Goal: Transaction & Acquisition: Purchase product/service

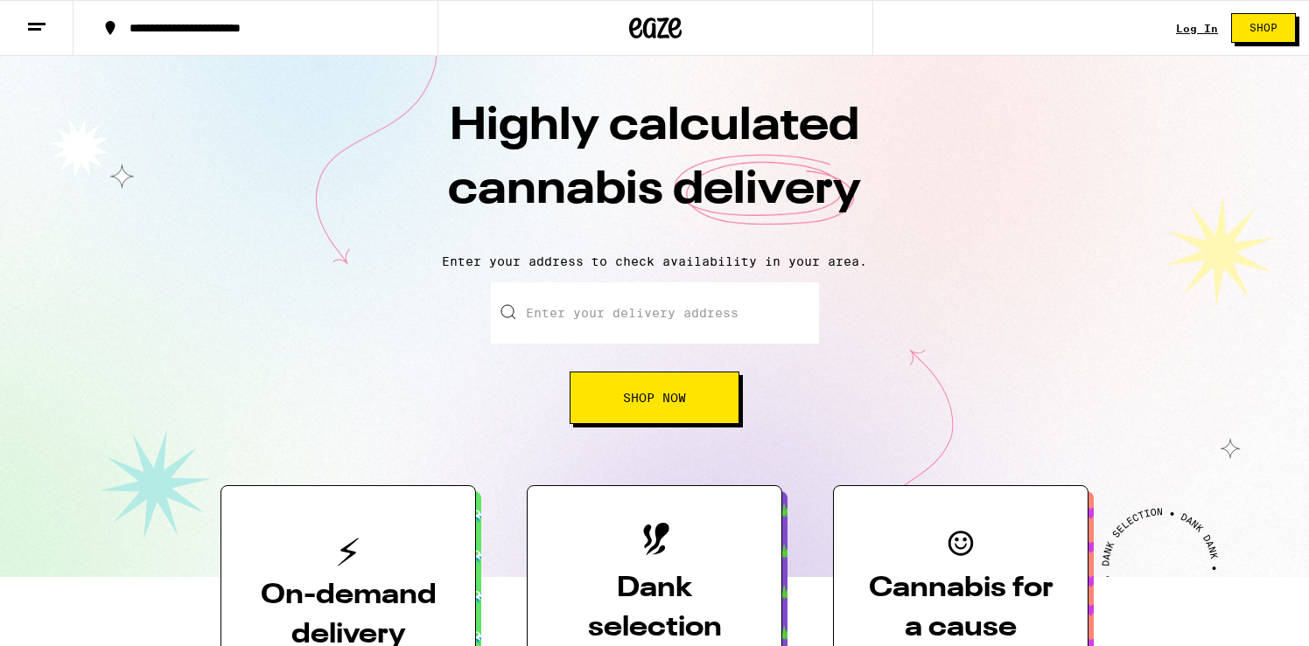
click at [653, 326] on input "Enter your delivery address" at bounding box center [655, 313] width 328 height 61
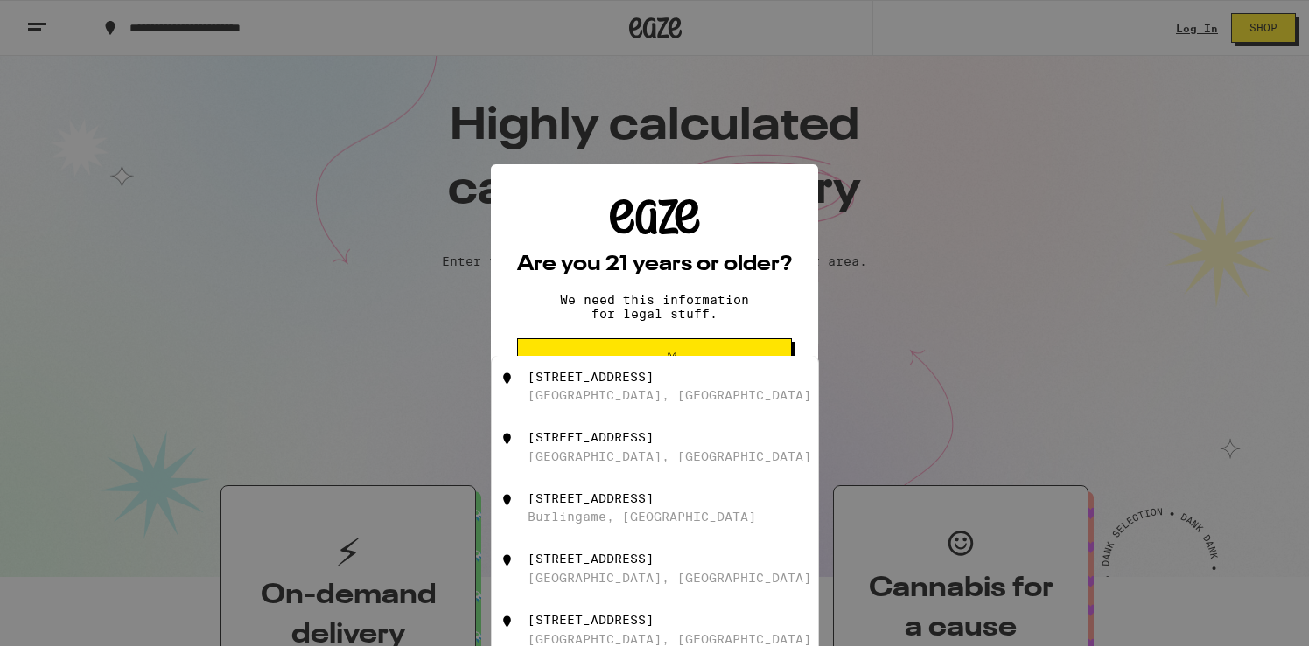
click at [613, 394] on div "[GEOGRAPHIC_DATA], [GEOGRAPHIC_DATA]" at bounding box center [668, 395] width 283 height 14
type input "[STREET_ADDRESS]"
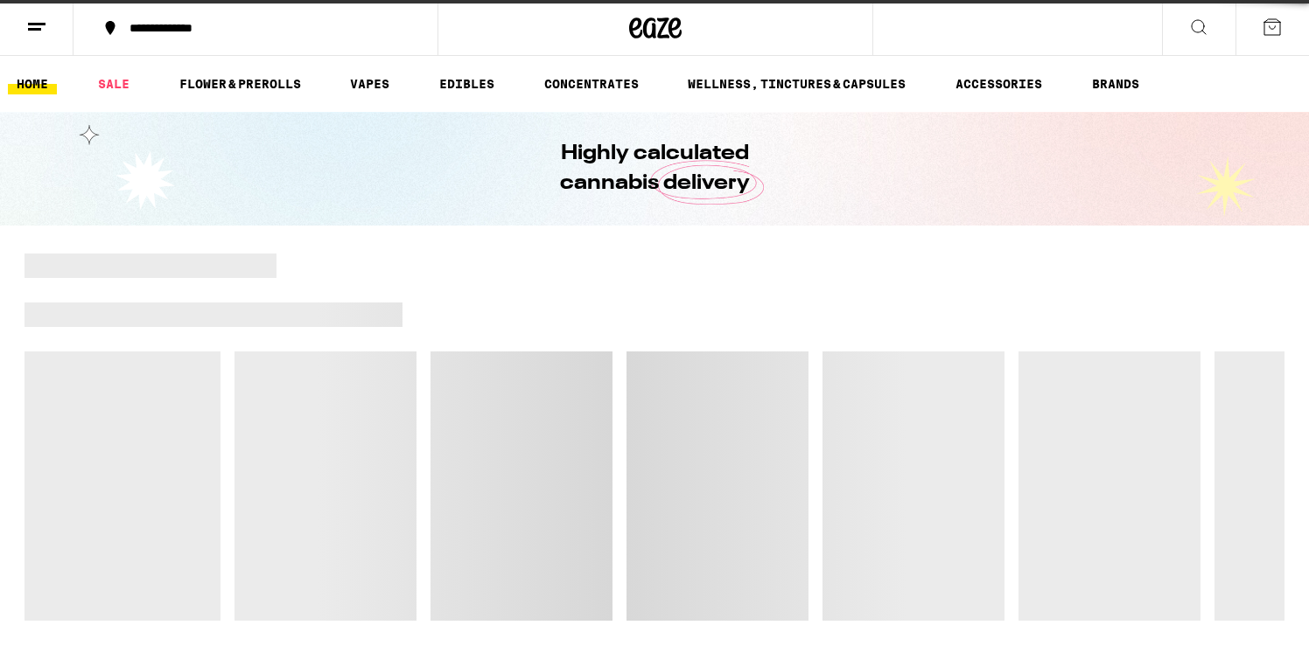
click at [644, 364] on div at bounding box center [654, 437] width 1260 height 367
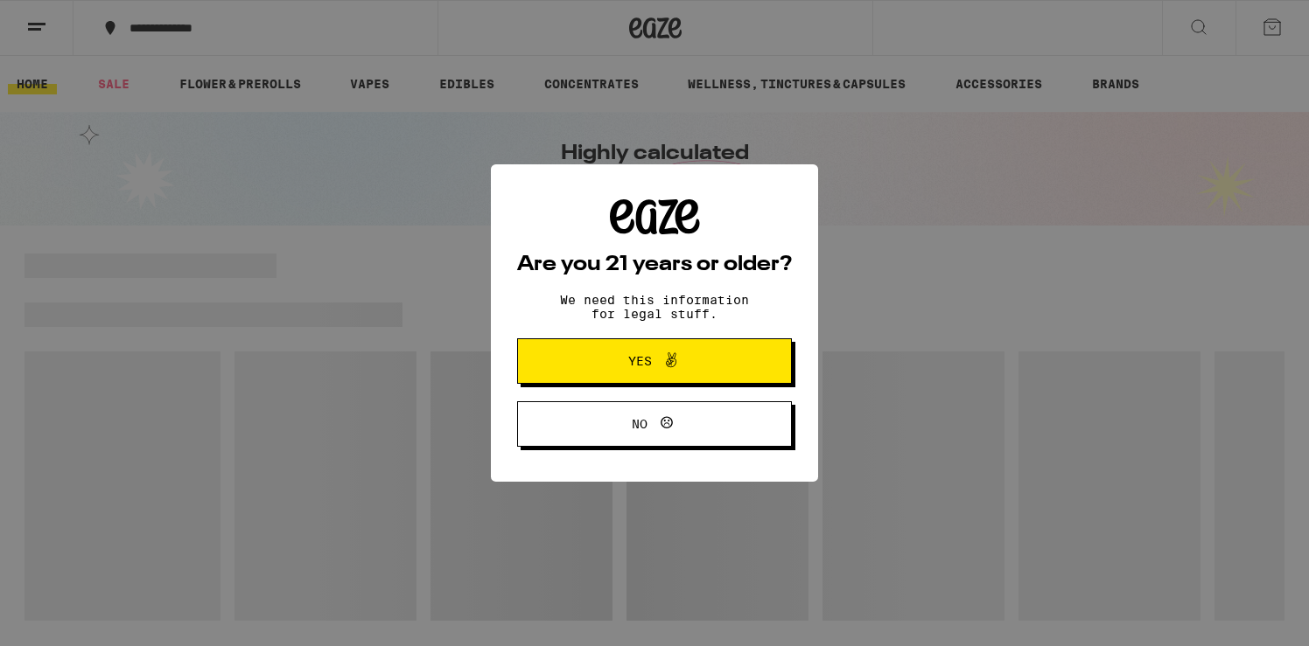
click at [722, 362] on button "Yes" at bounding box center [654, 361] width 275 height 45
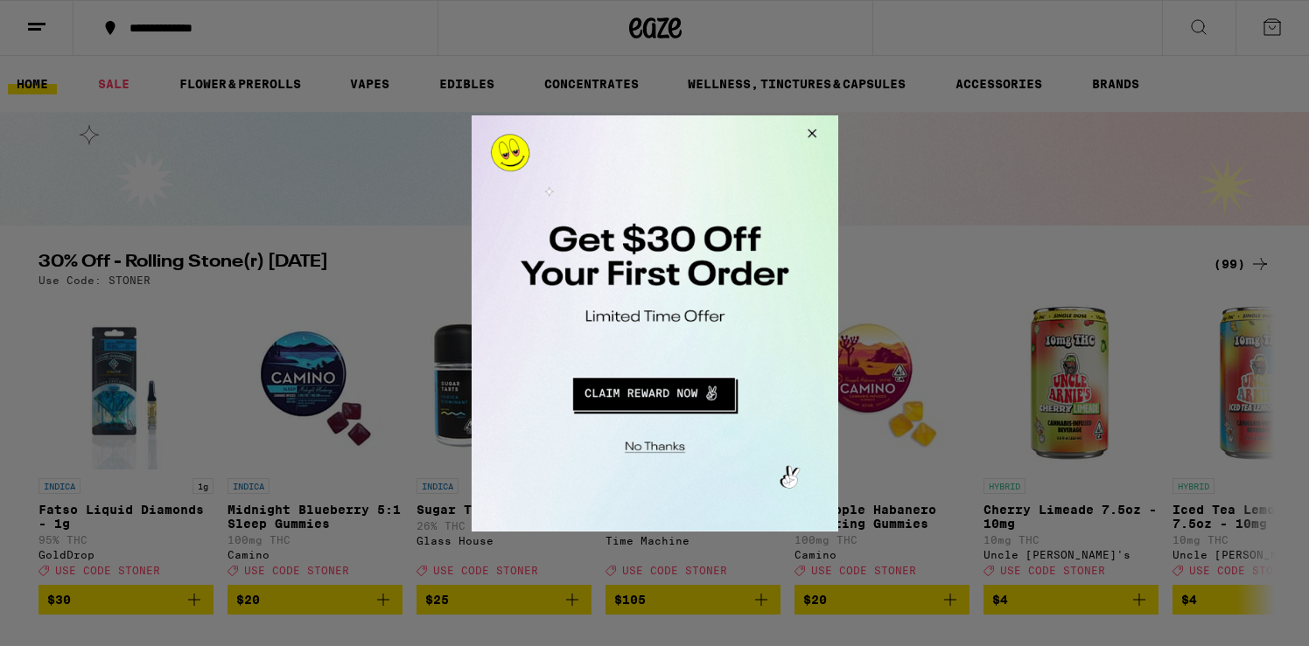
click at [666, 441] on button "Close Modal" at bounding box center [651, 443] width 356 height 27
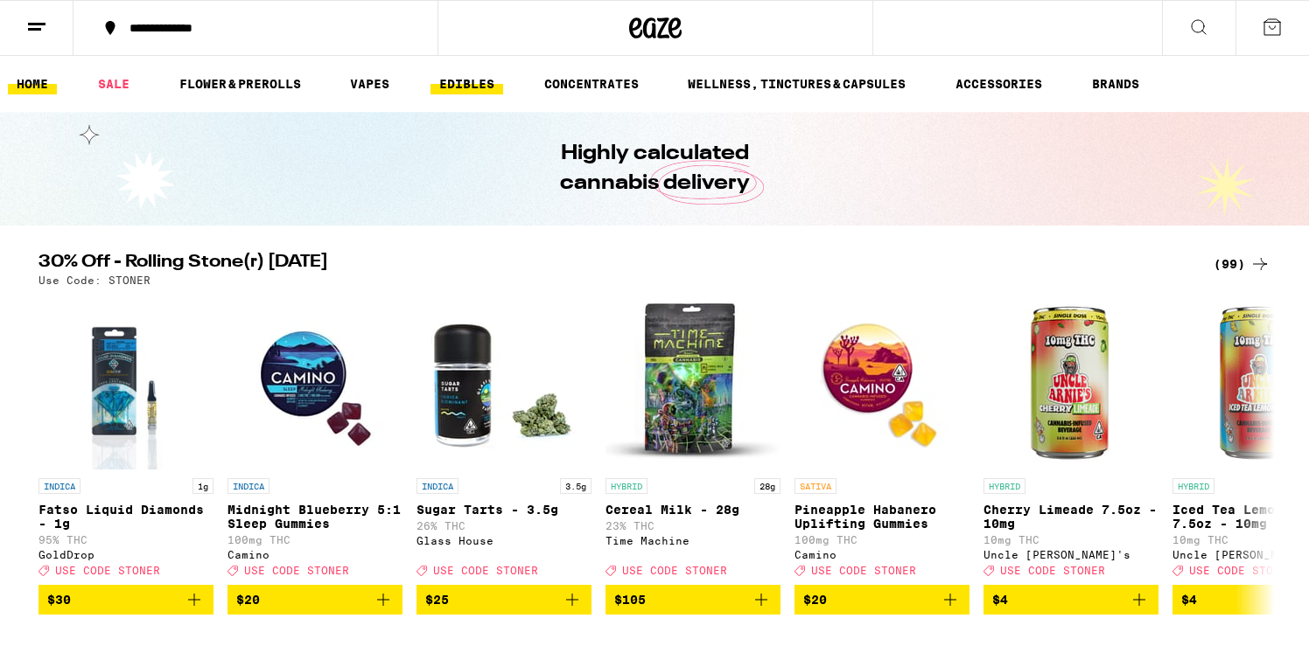
click at [481, 91] on link "EDIBLES" at bounding box center [466, 83] width 73 height 21
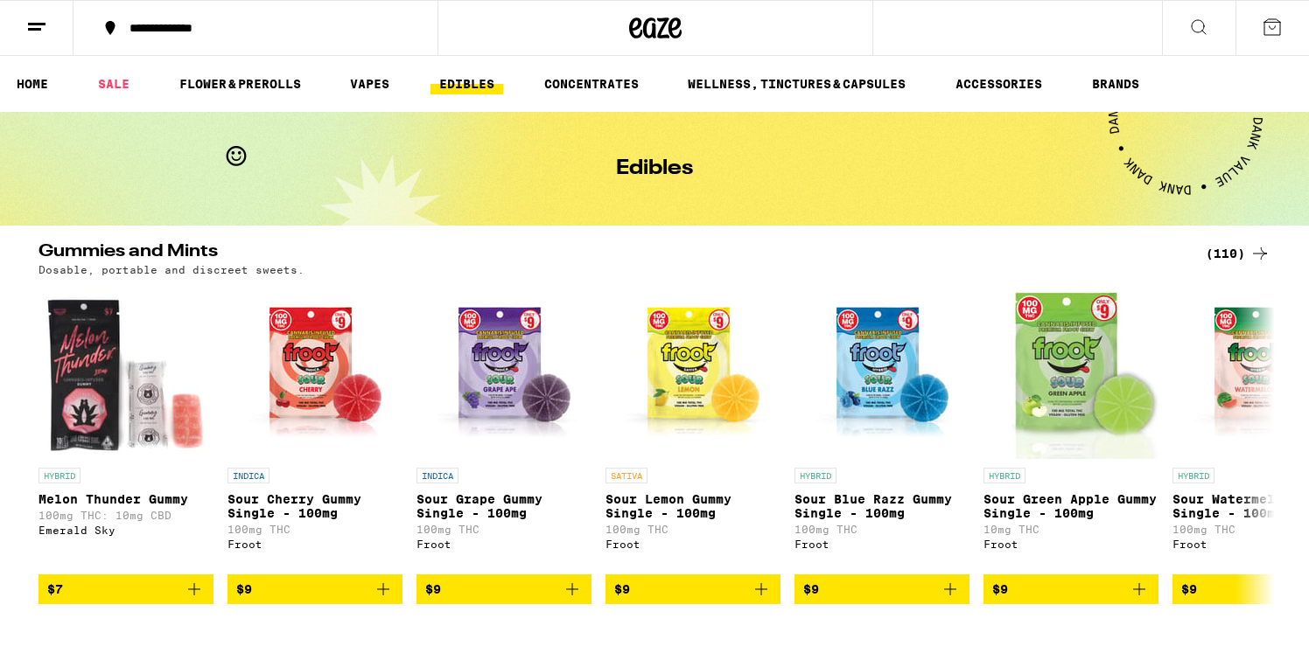
click at [1235, 251] on div "(110)" at bounding box center [1237, 253] width 65 height 21
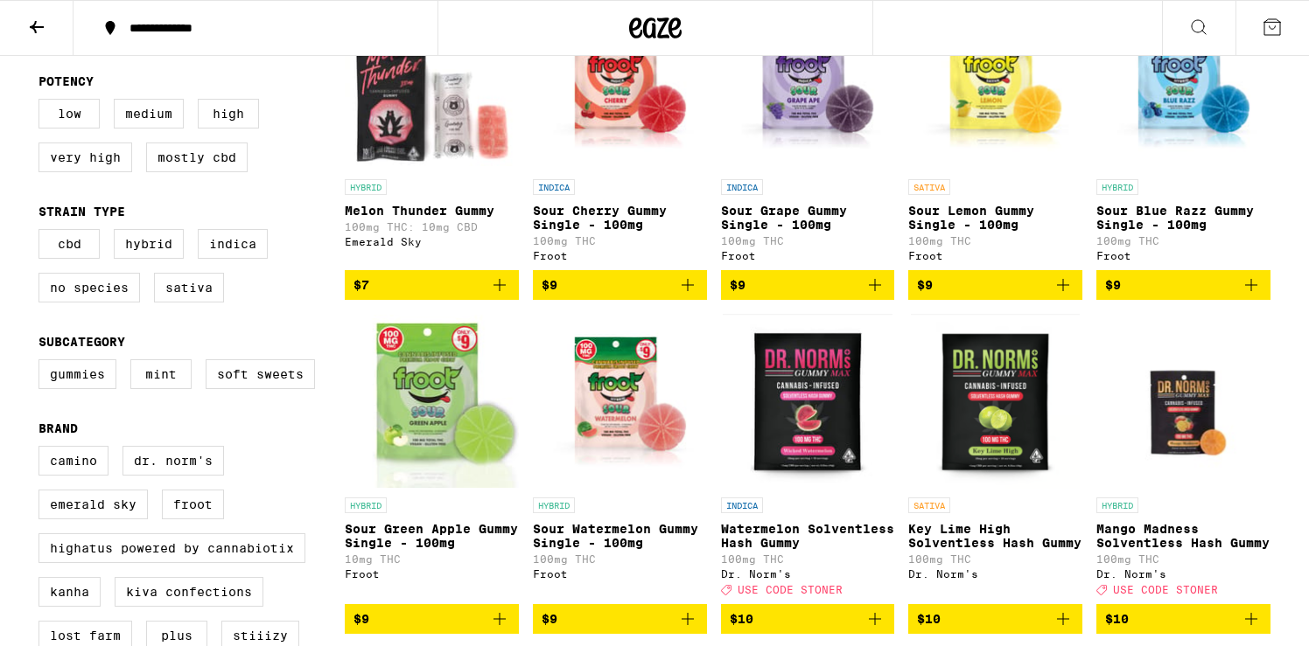
scroll to position [265, 0]
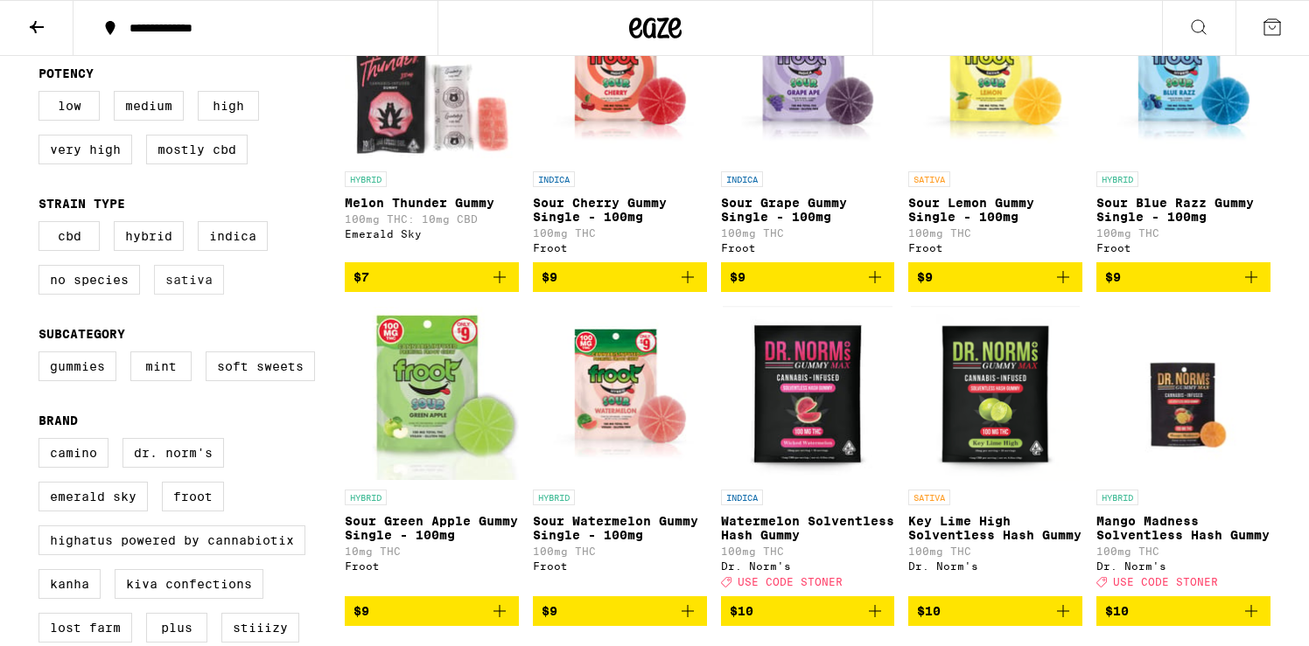
click at [185, 295] on label "Sativa" at bounding box center [189, 280] width 70 height 30
click at [43, 225] on input "Sativa" at bounding box center [42, 224] width 1 height 1
checkbox input "true"
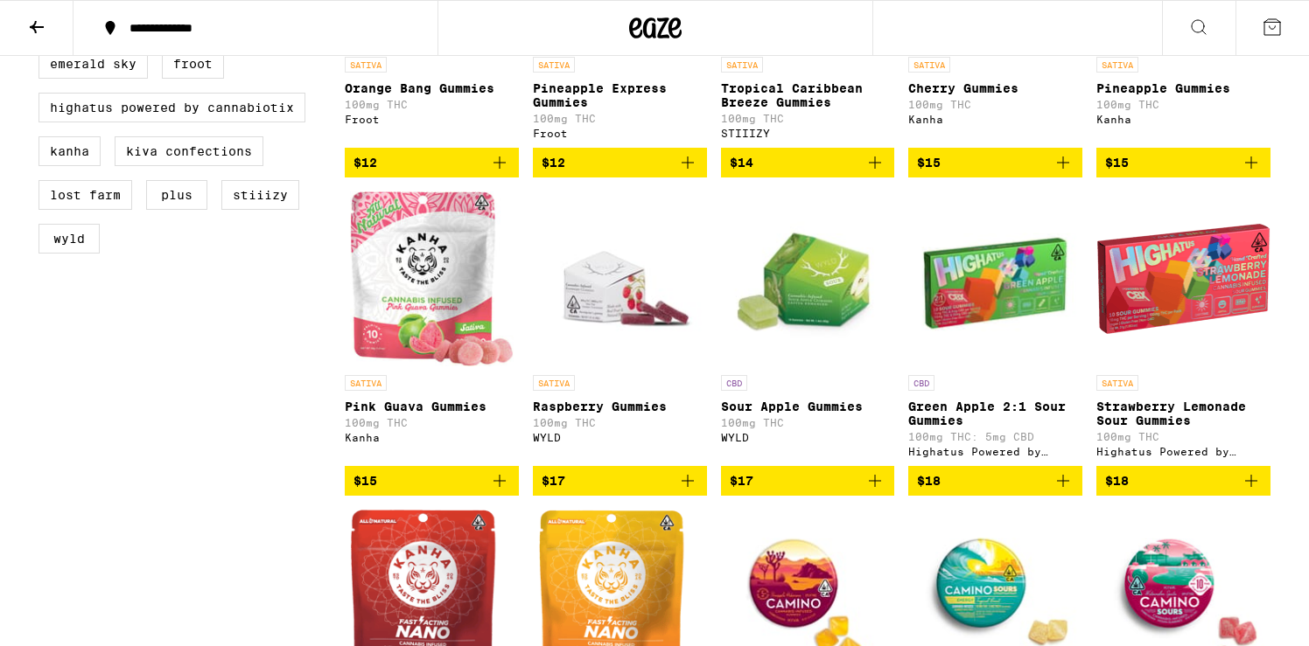
scroll to position [699, 0]
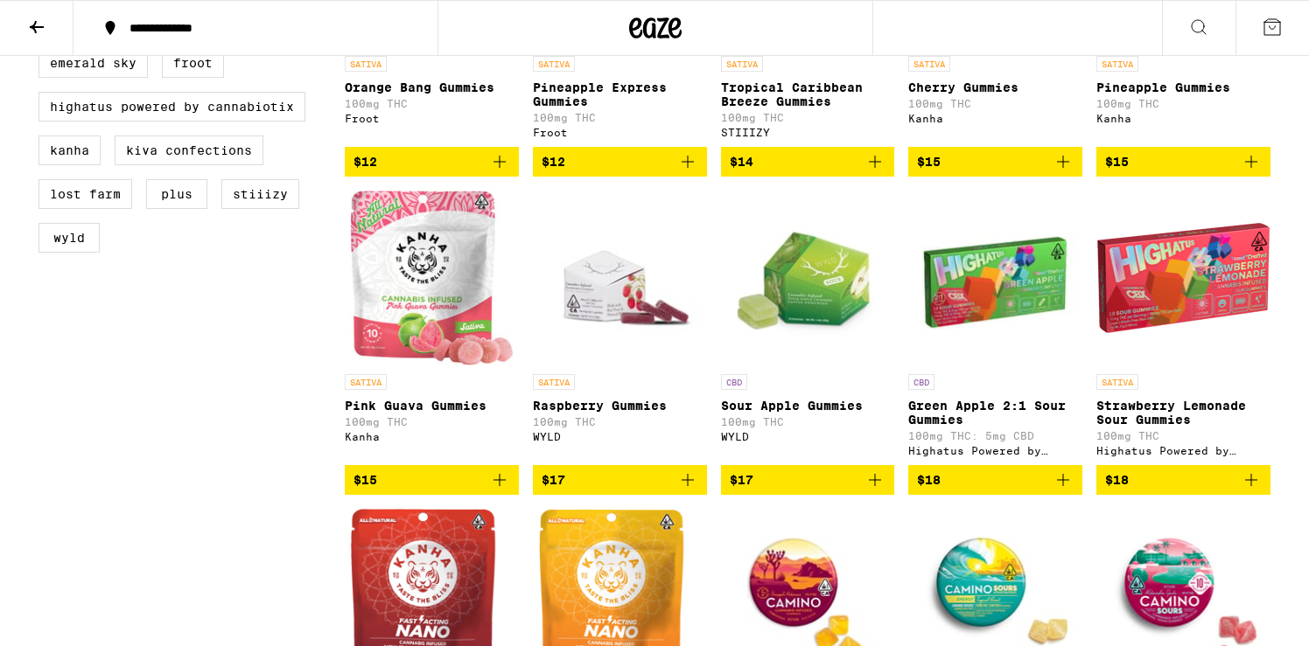
click at [499, 491] on icon "Add to bag" at bounding box center [499, 480] width 21 height 21
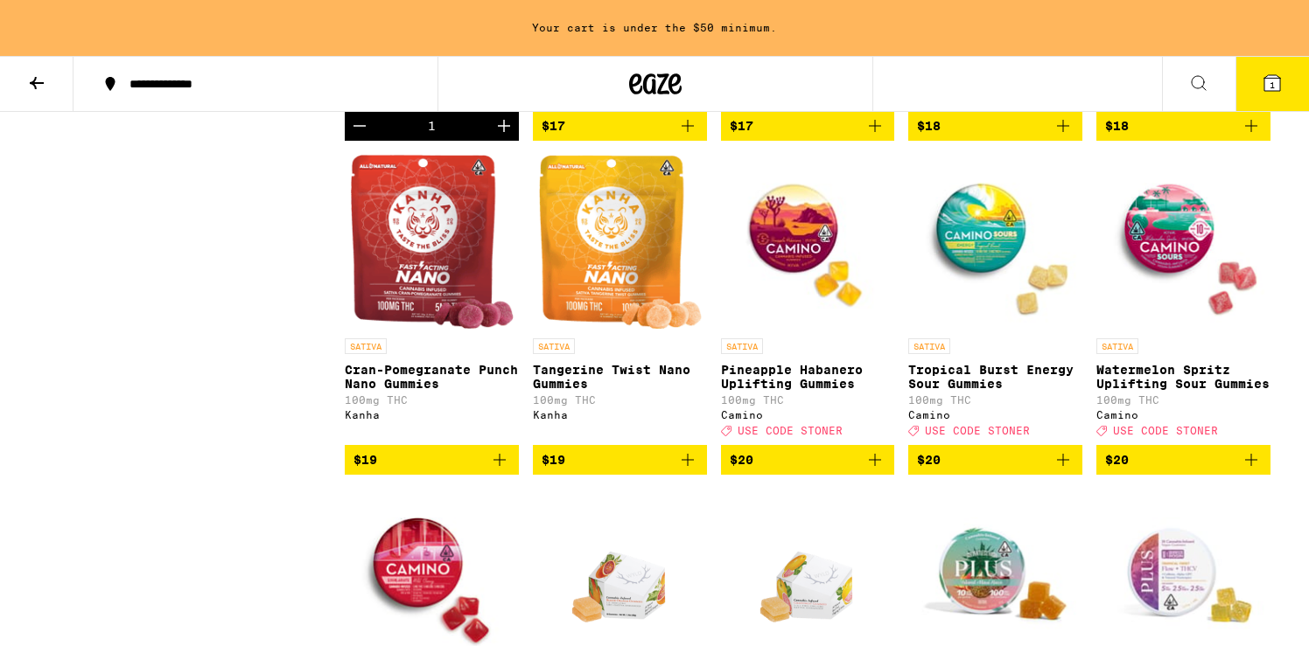
scroll to position [1112, 0]
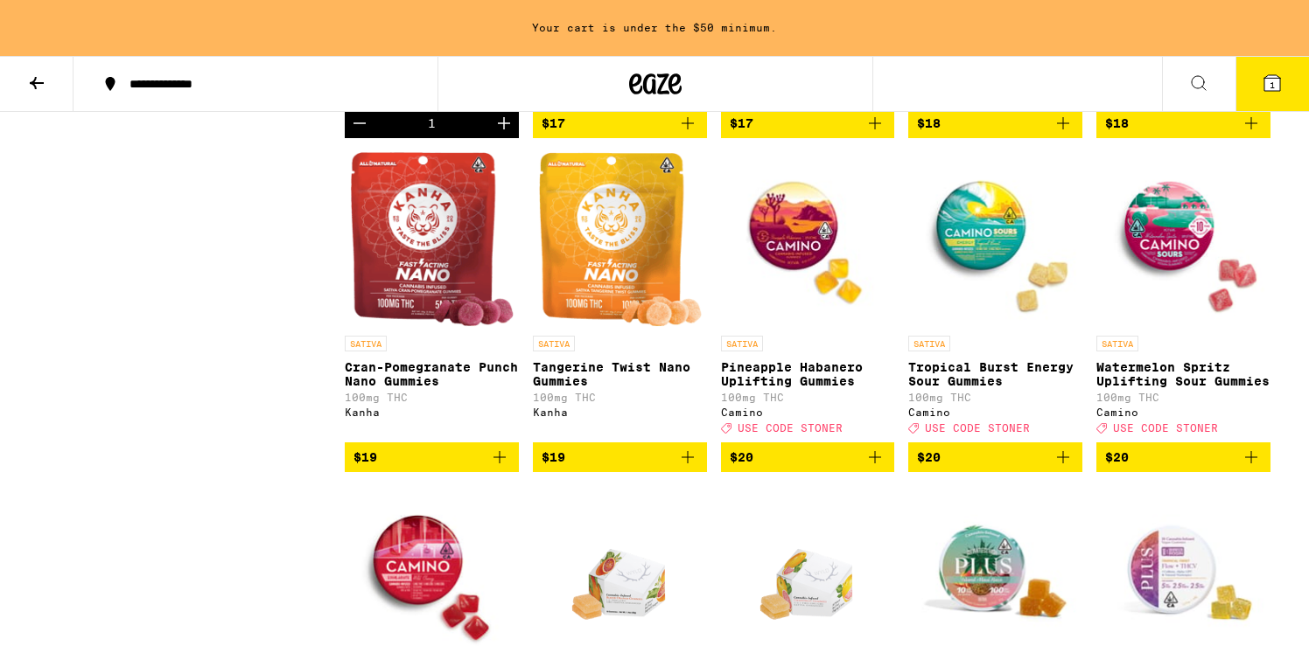
click at [1248, 468] on icon "Add to bag" at bounding box center [1250, 457] width 21 height 21
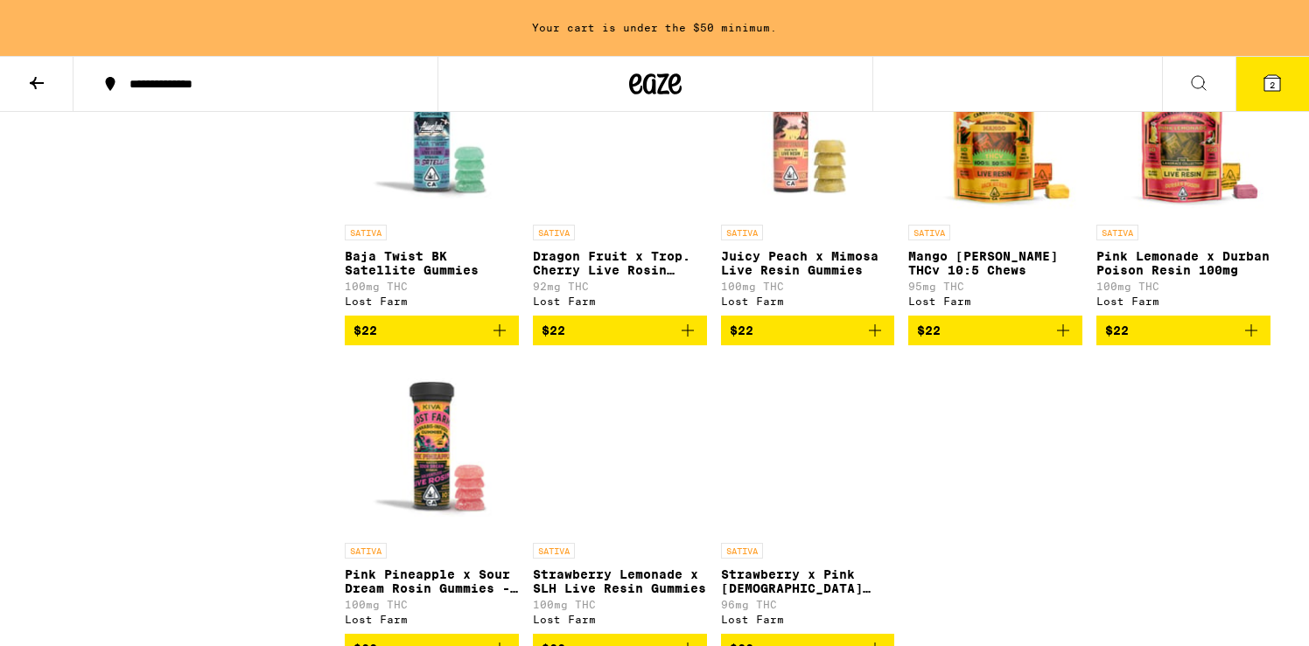
scroll to position [1875, 0]
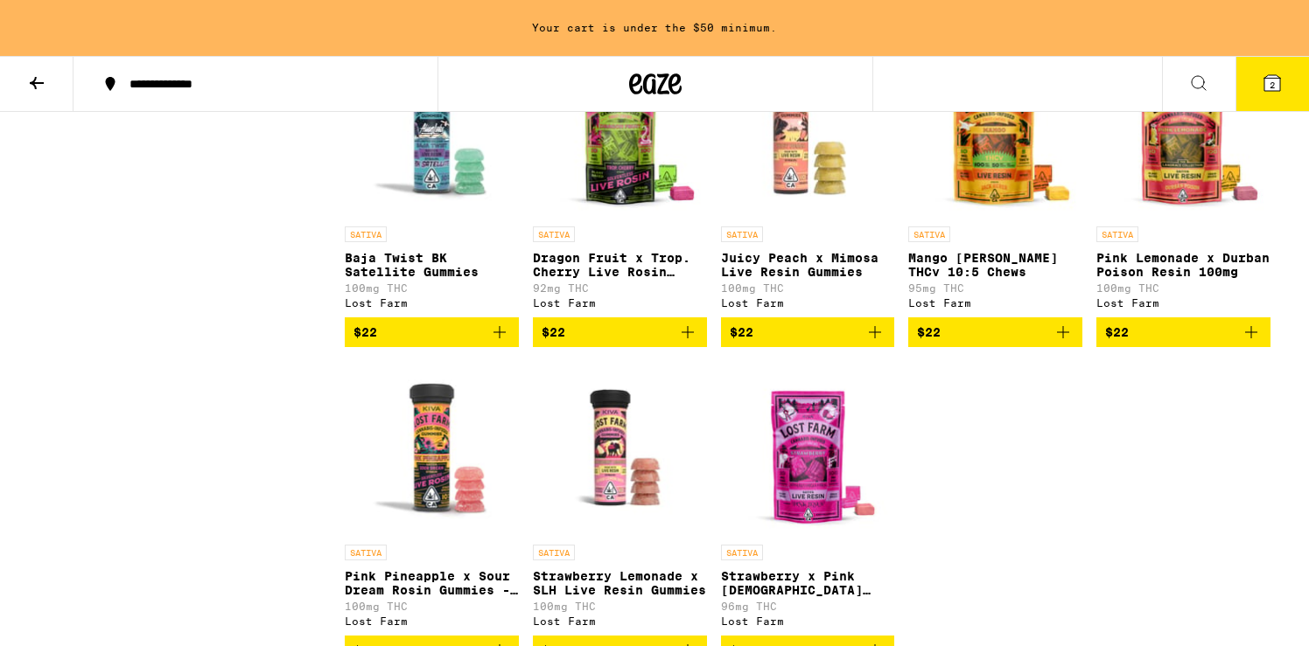
click at [497, 343] on icon "Add to bag" at bounding box center [499, 332] width 21 height 21
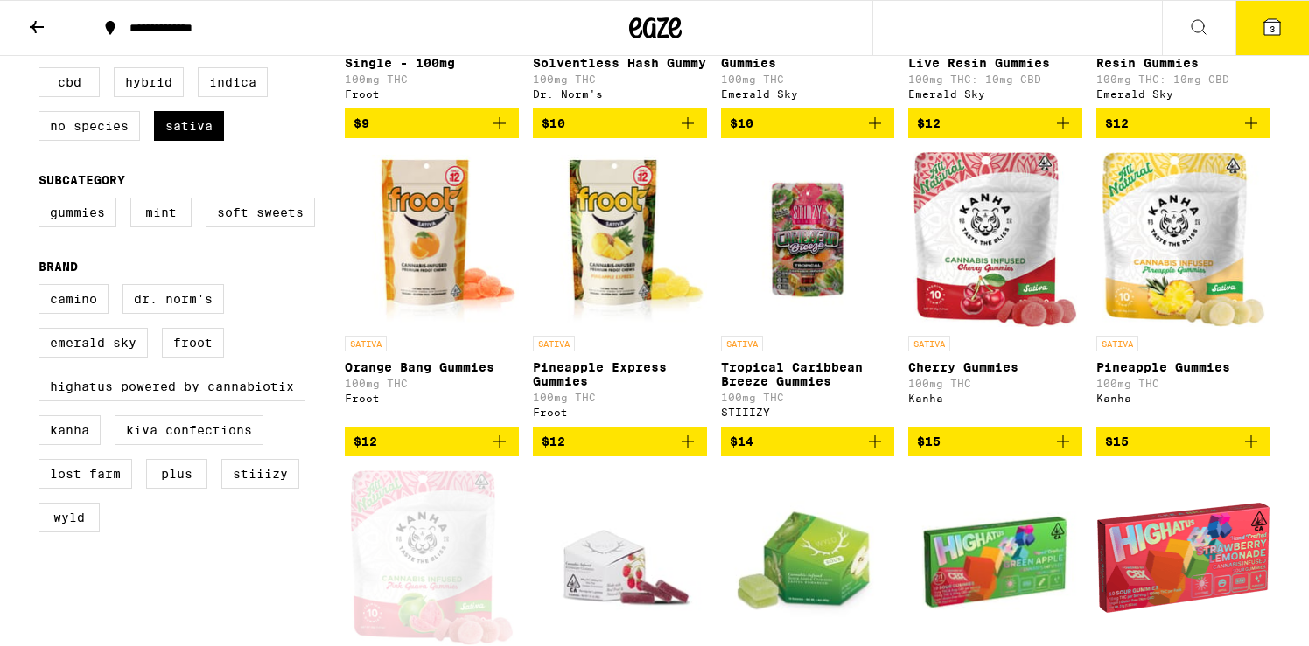
scroll to position [0, 0]
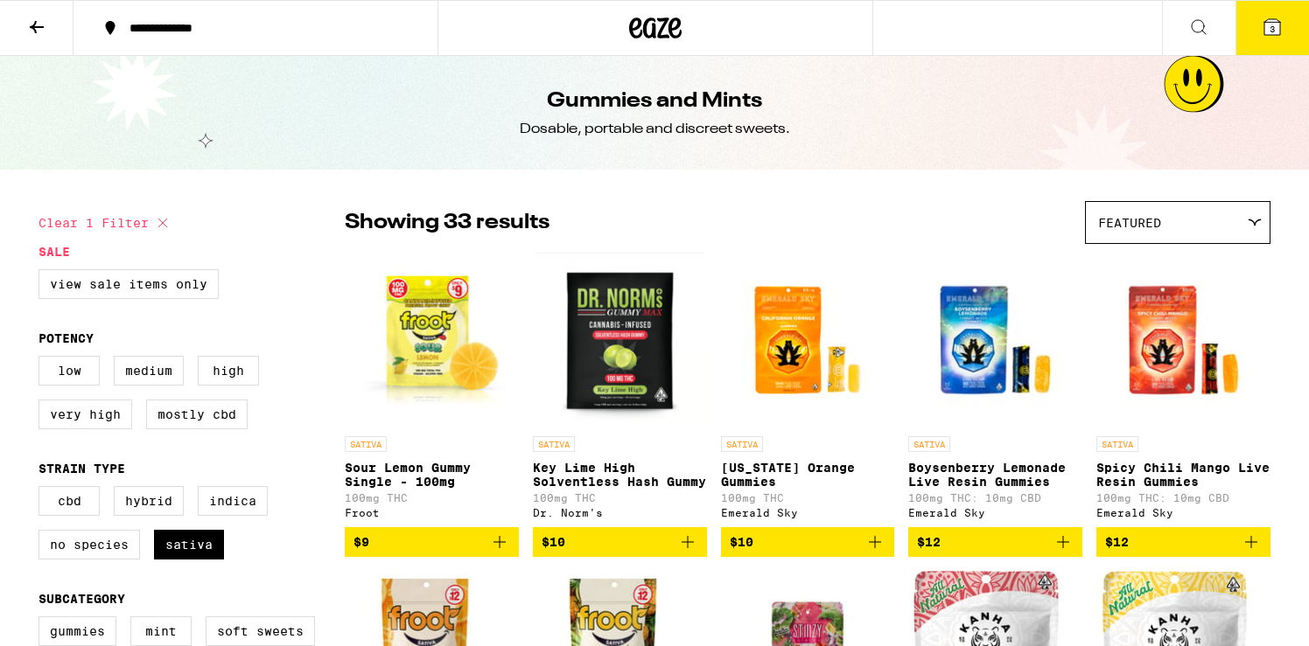
click at [33, 31] on icon at bounding box center [36, 27] width 21 height 21
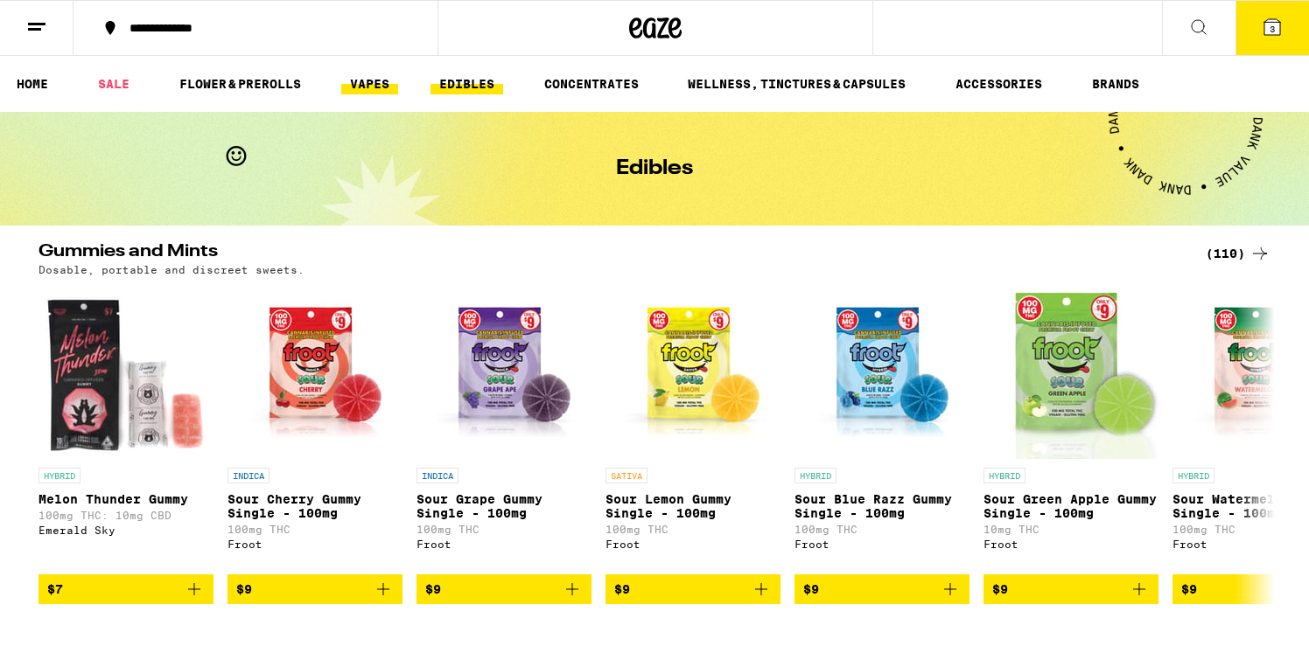
click at [376, 85] on link "VAPES" at bounding box center [369, 83] width 57 height 21
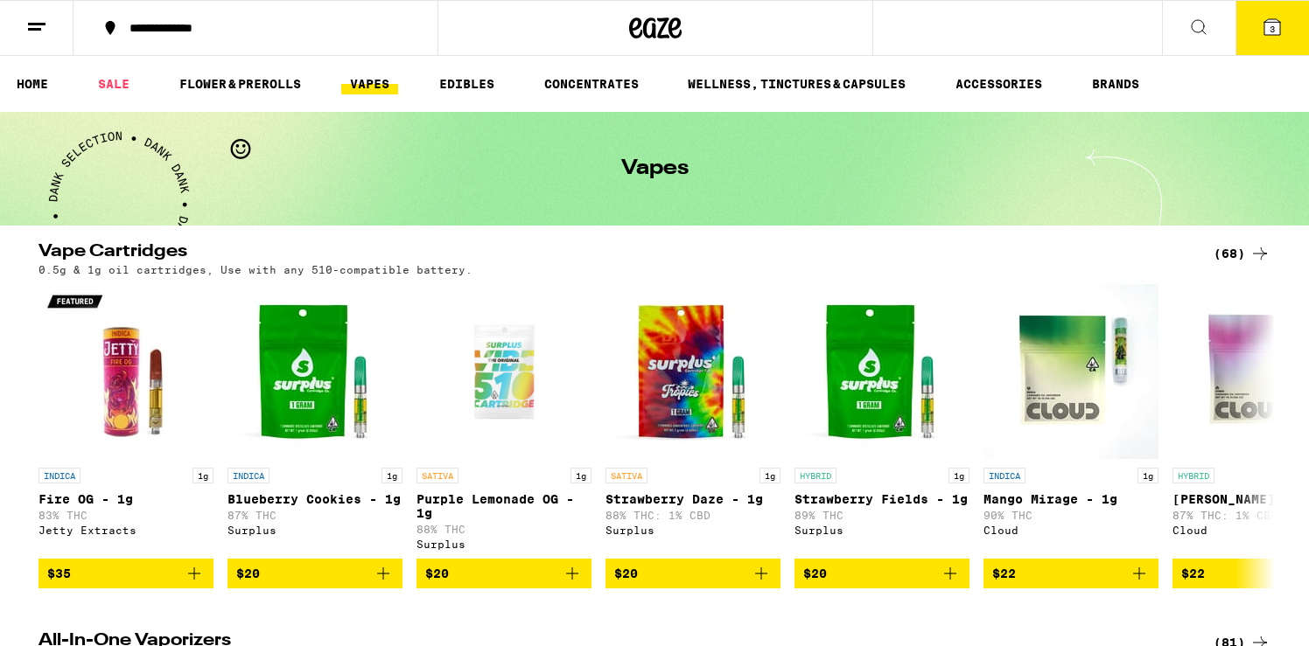
click at [1229, 254] on div "(68)" at bounding box center [1241, 253] width 57 height 21
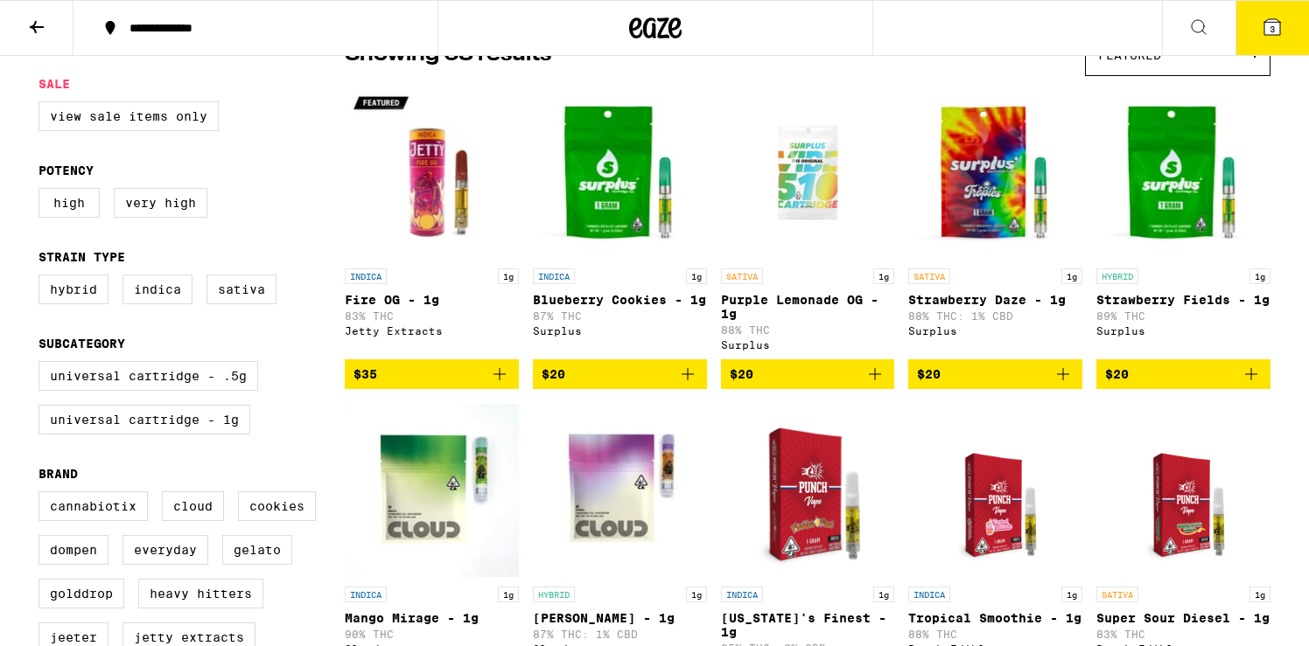
scroll to position [231, 0]
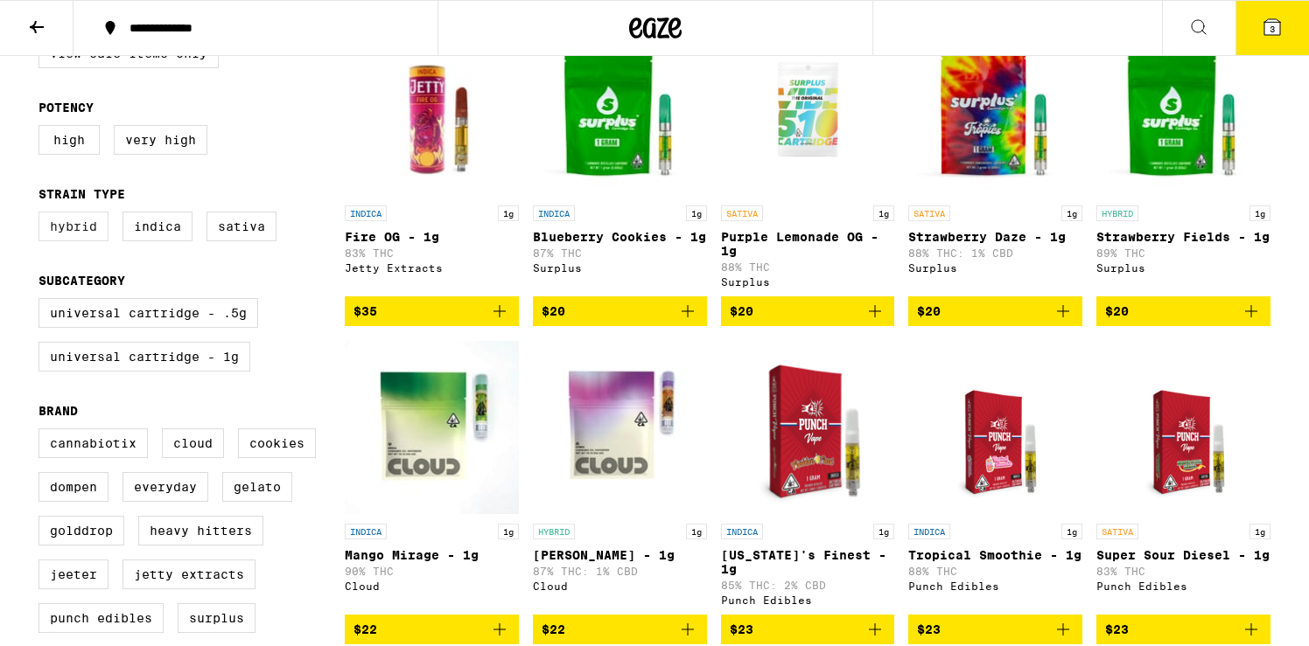
click at [86, 239] on label "Hybrid" at bounding box center [73, 227] width 70 height 30
click at [43, 215] on input "Hybrid" at bounding box center [42, 214] width 1 height 1
checkbox input "true"
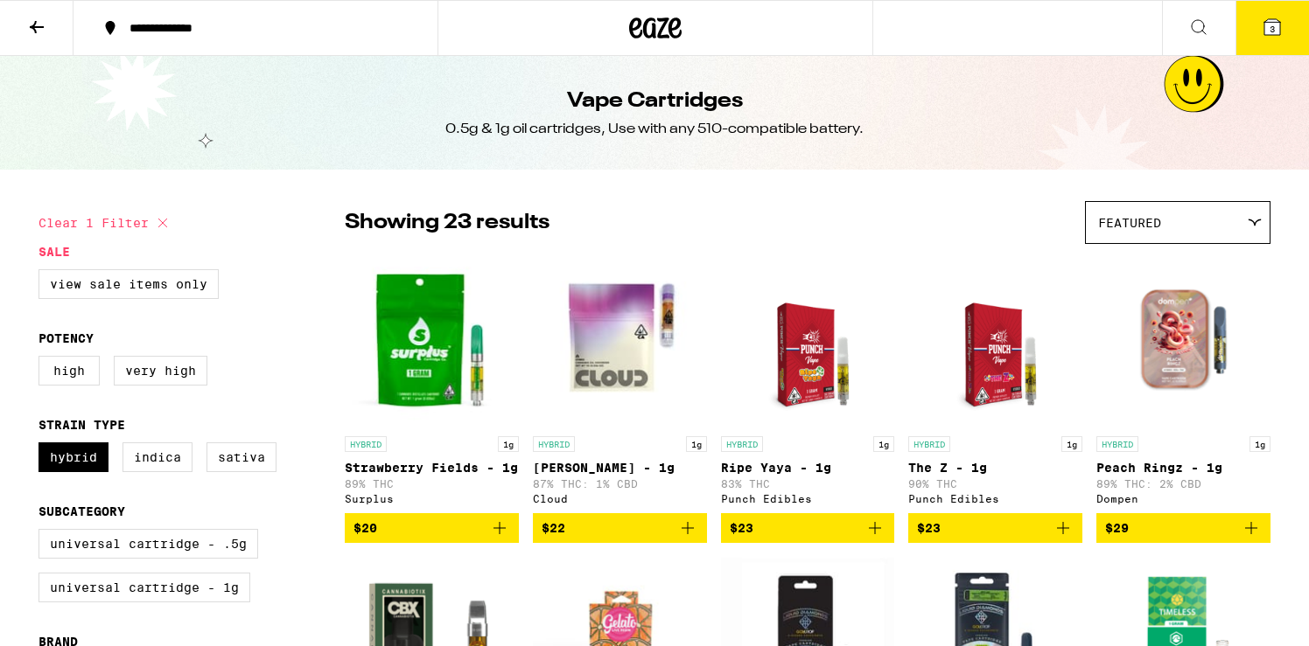
click at [28, 31] on icon at bounding box center [36, 27] width 21 height 21
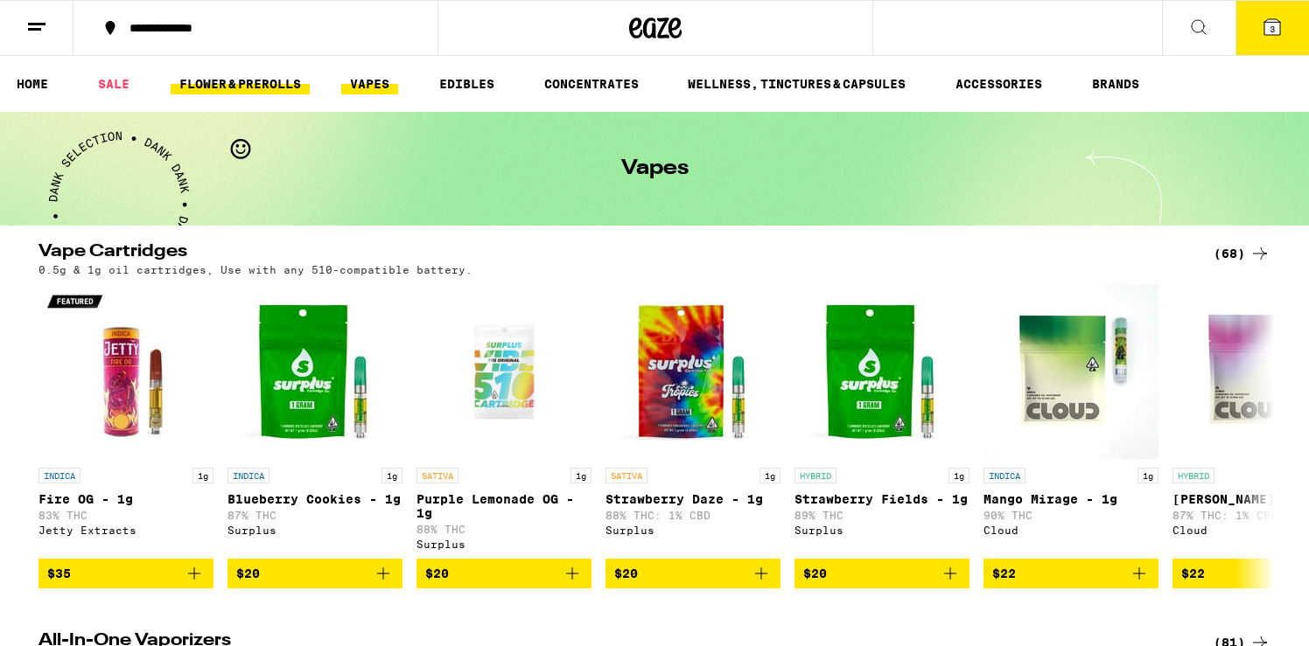
click at [262, 88] on link "FLOWER & PREROLLS" at bounding box center [240, 83] width 139 height 21
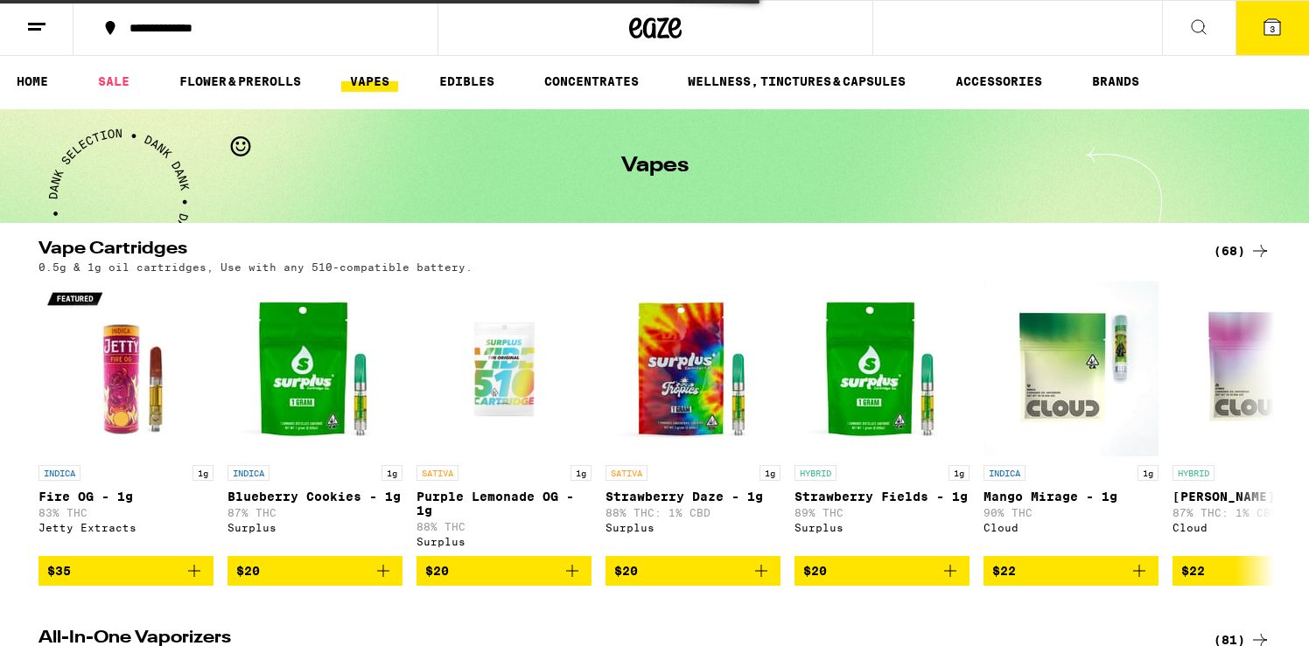
scroll to position [24, 0]
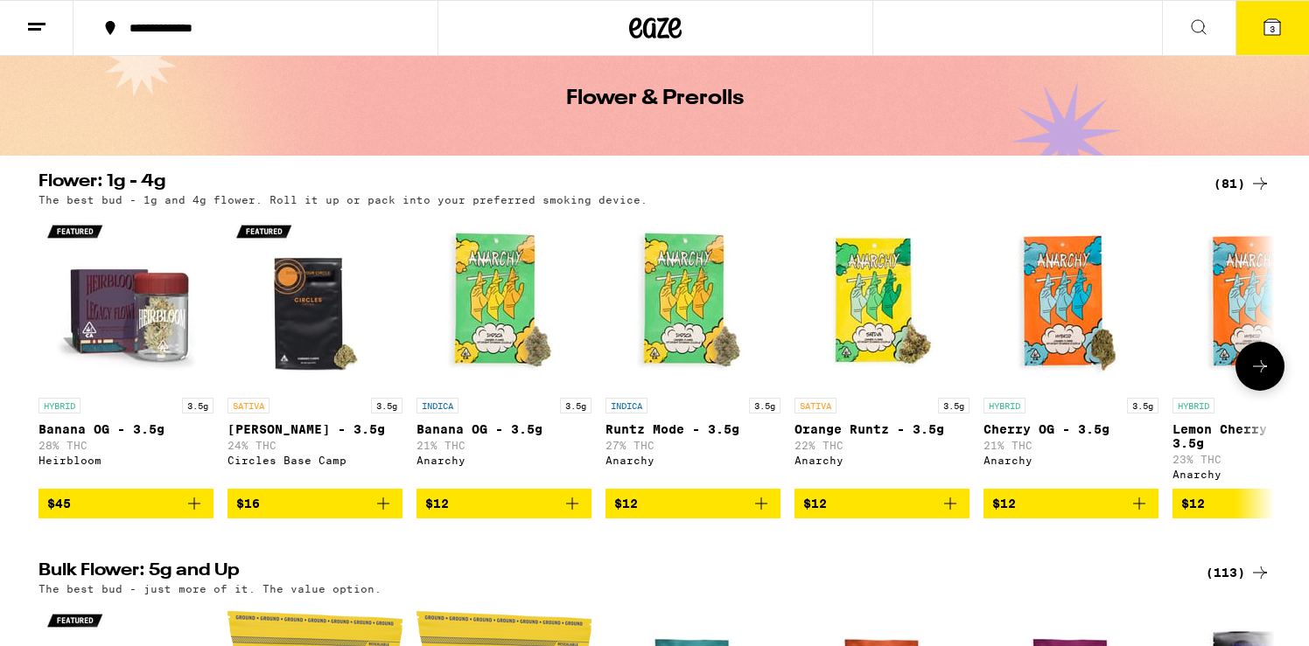
scroll to position [82, 0]
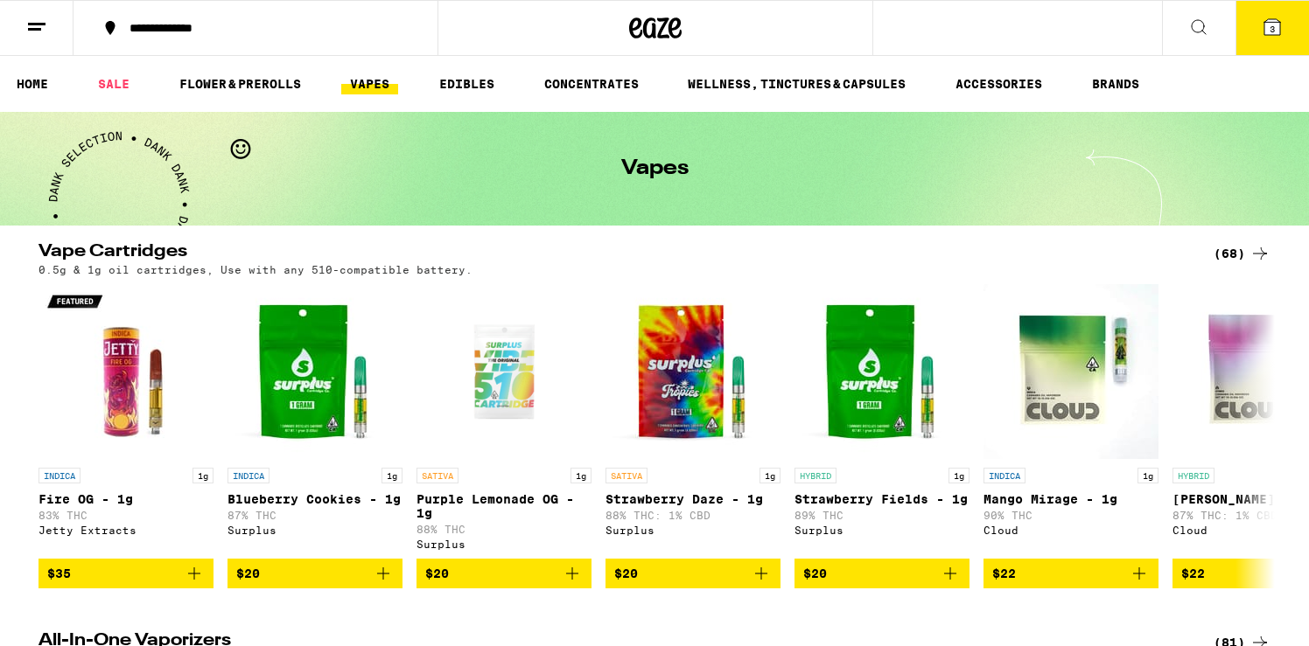
click at [1238, 253] on div "(68)" at bounding box center [1241, 253] width 57 height 21
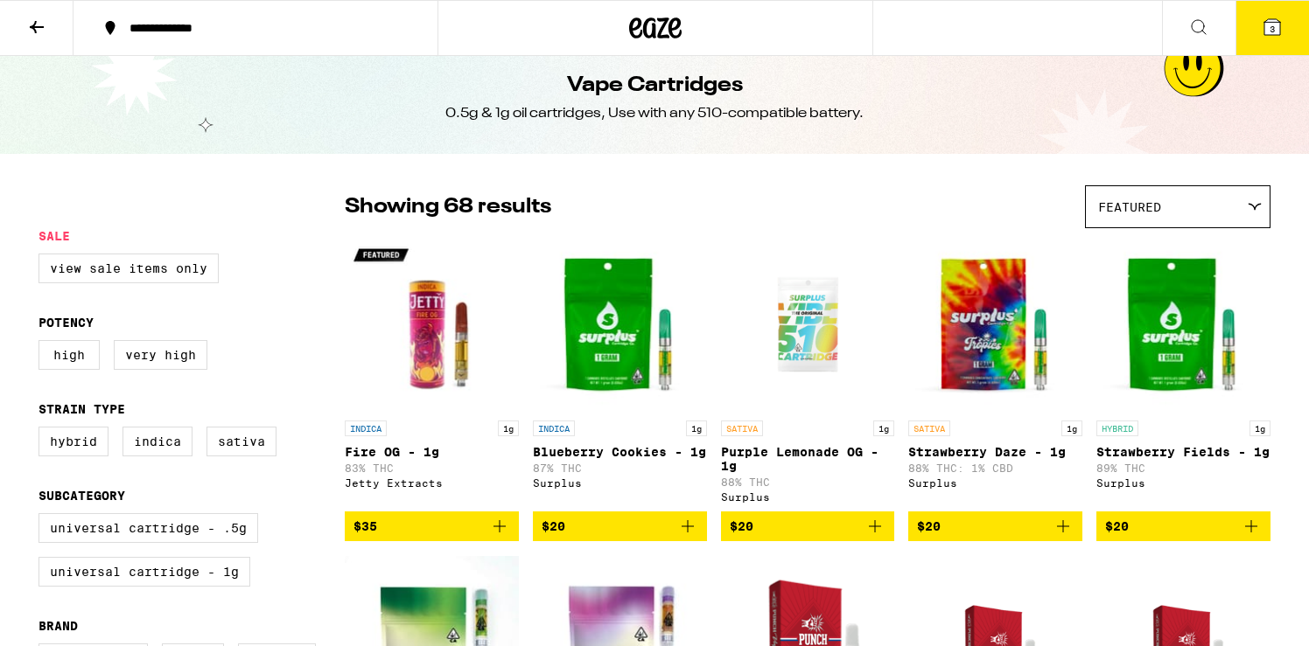
scroll to position [18, 0]
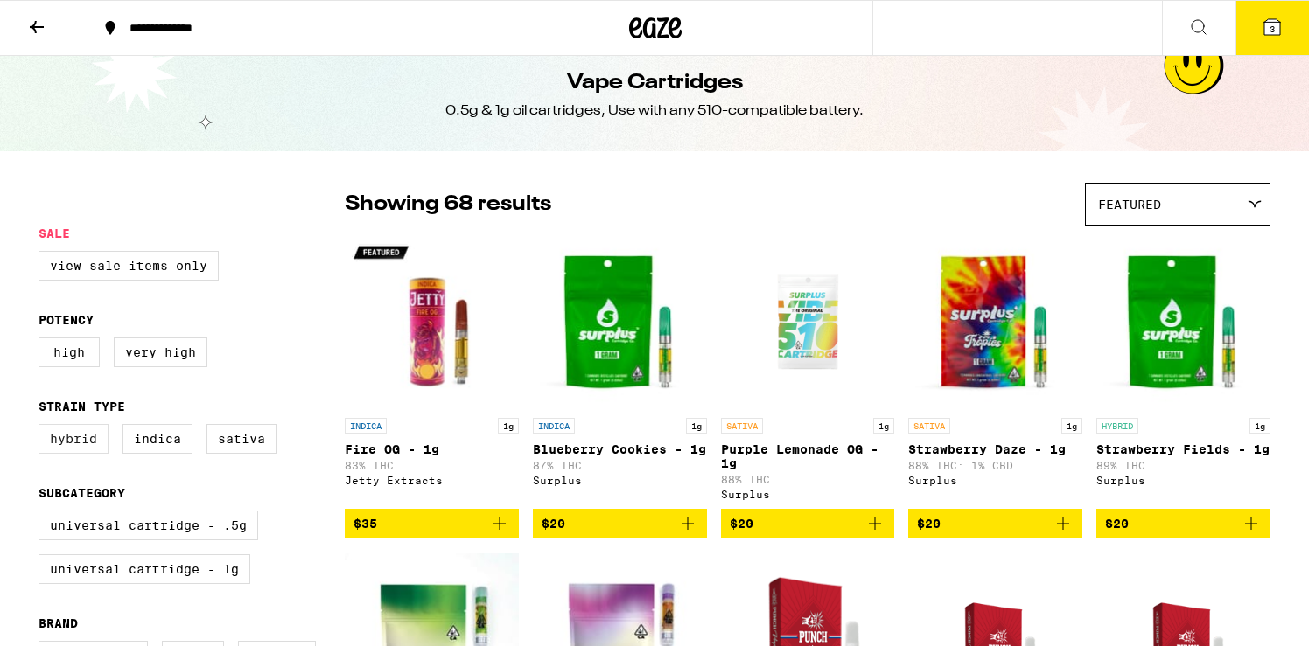
click at [72, 453] on label "Hybrid" at bounding box center [73, 439] width 70 height 30
click at [43, 428] on input "Hybrid" at bounding box center [42, 427] width 1 height 1
checkbox input "true"
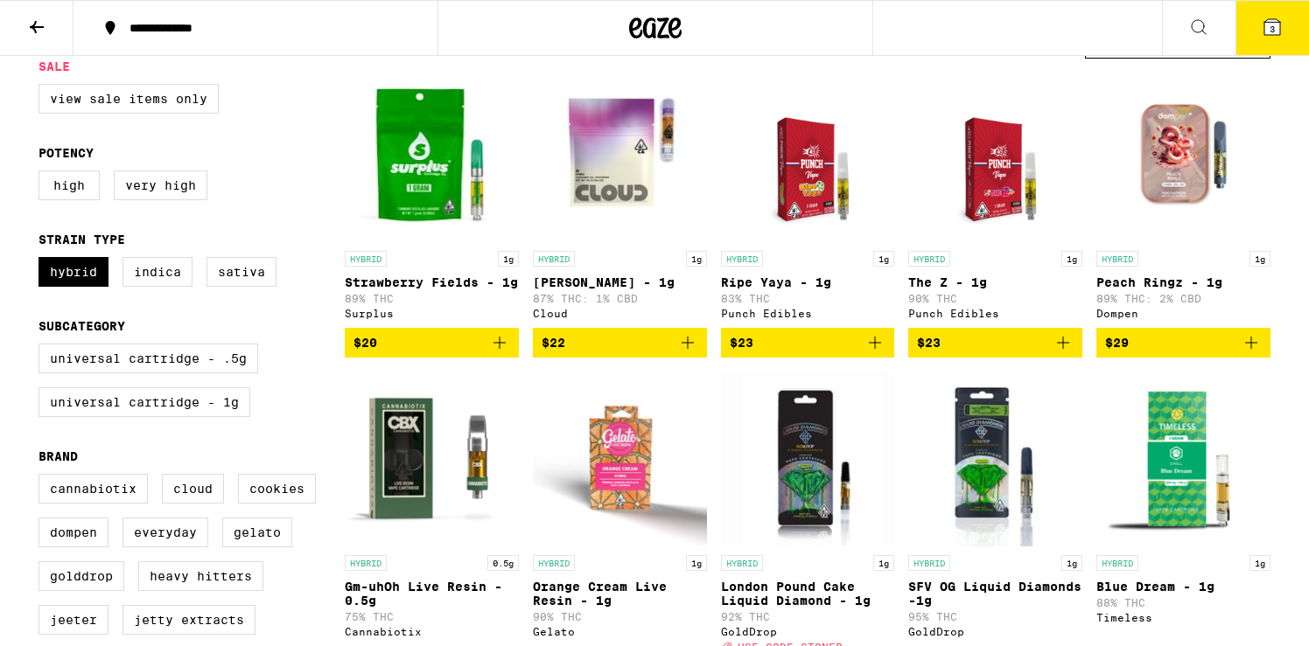
scroll to position [186, 0]
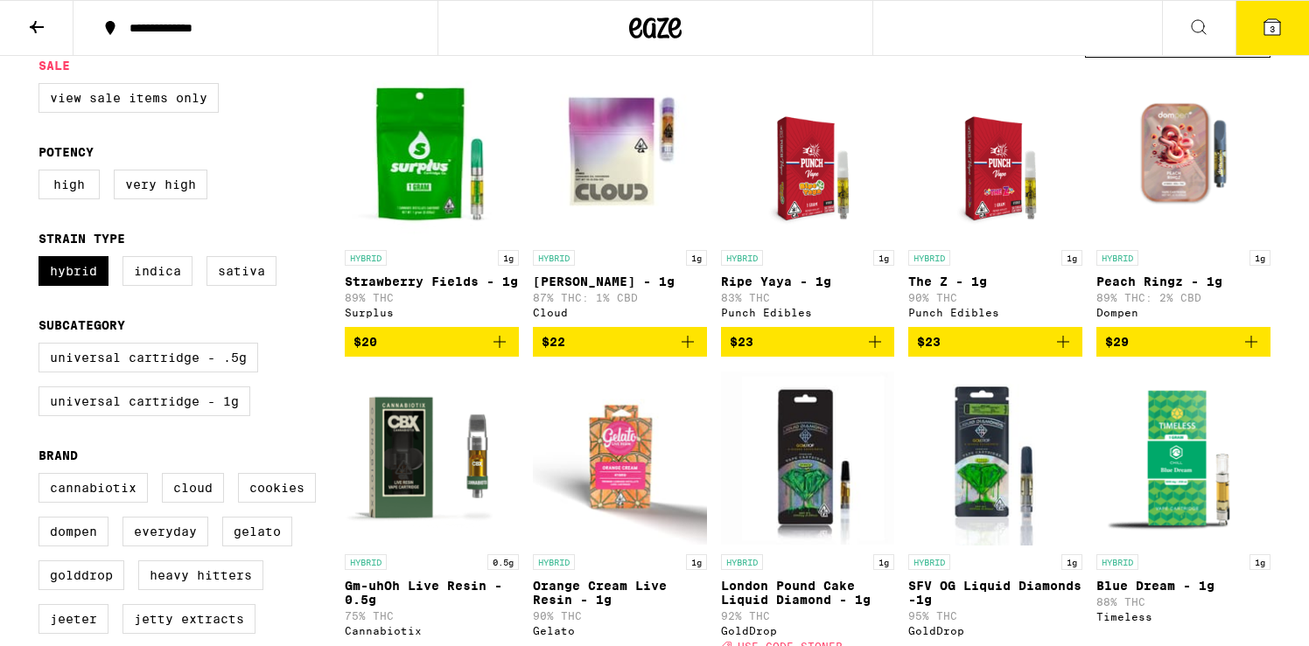
click at [1254, 353] on icon "Add to bag" at bounding box center [1250, 342] width 21 height 21
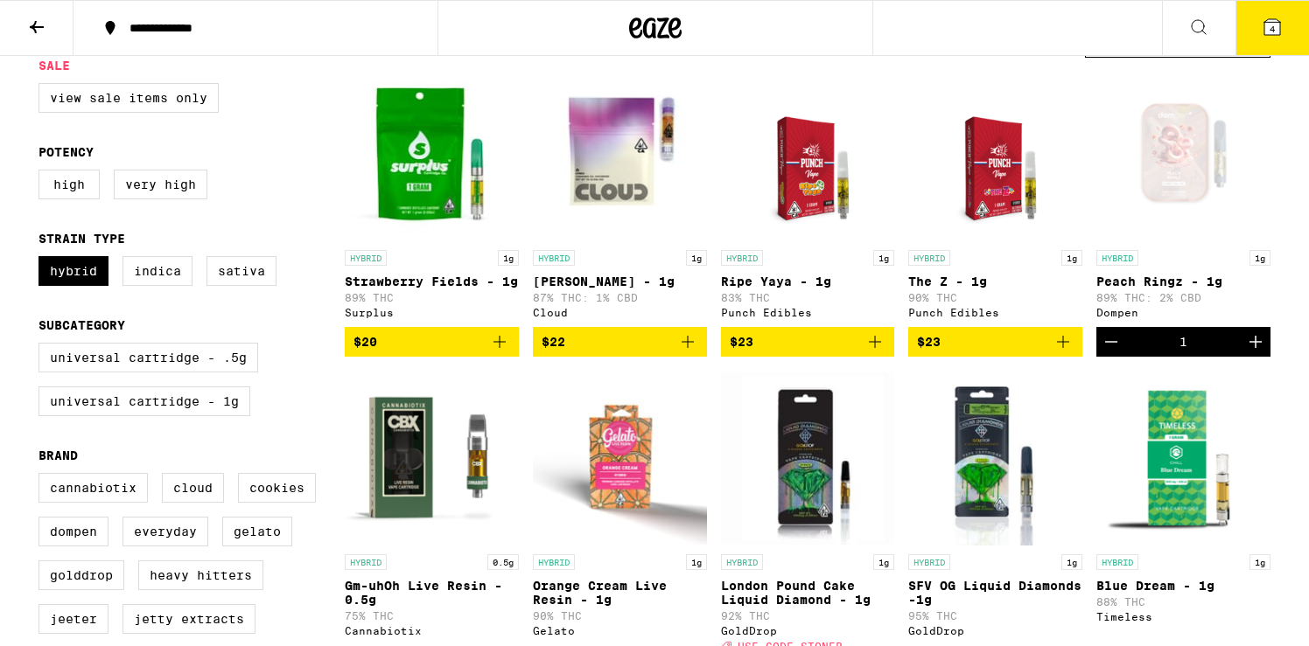
click at [1272, 29] on span "4" at bounding box center [1271, 29] width 5 height 10
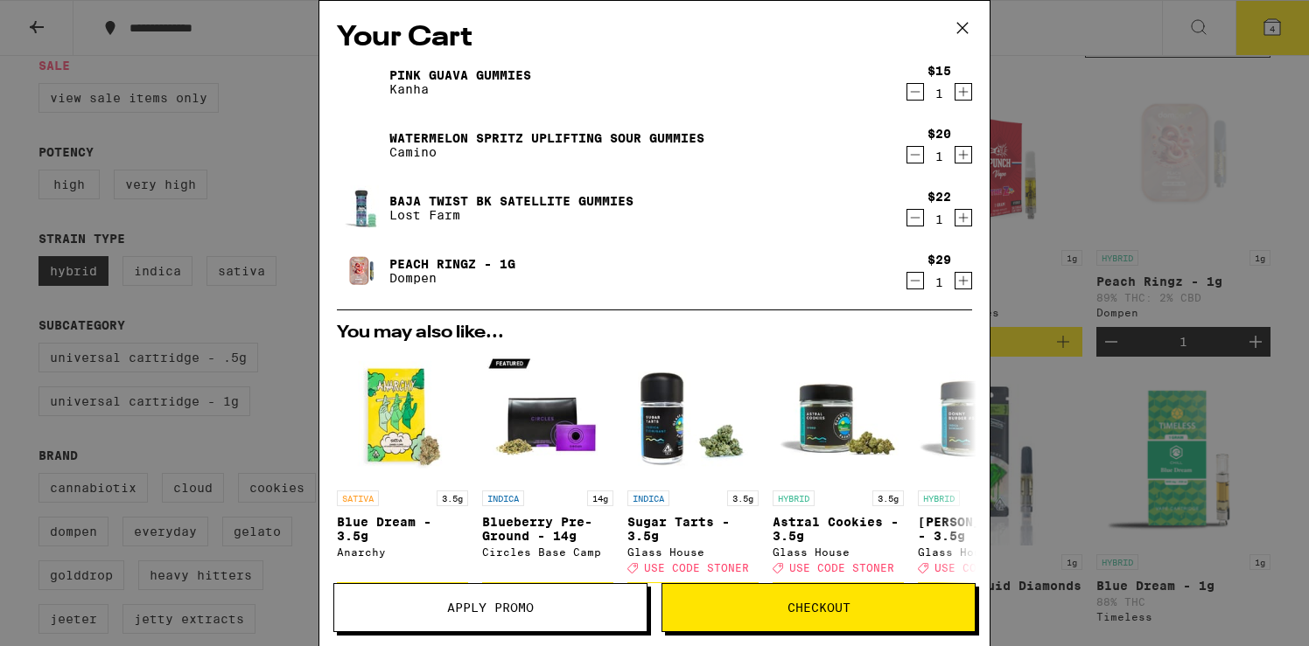
click at [913, 95] on icon "Decrement" at bounding box center [915, 91] width 16 height 21
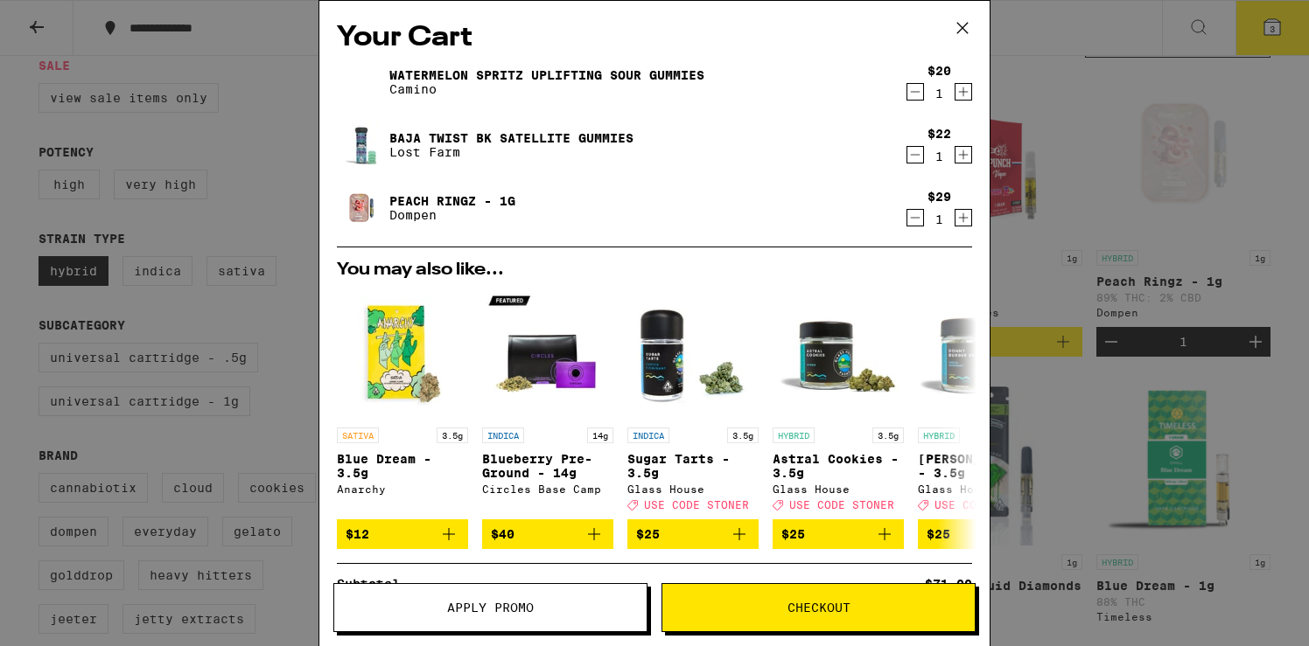
click at [749, 601] on button "Checkout" at bounding box center [818, 607] width 314 height 49
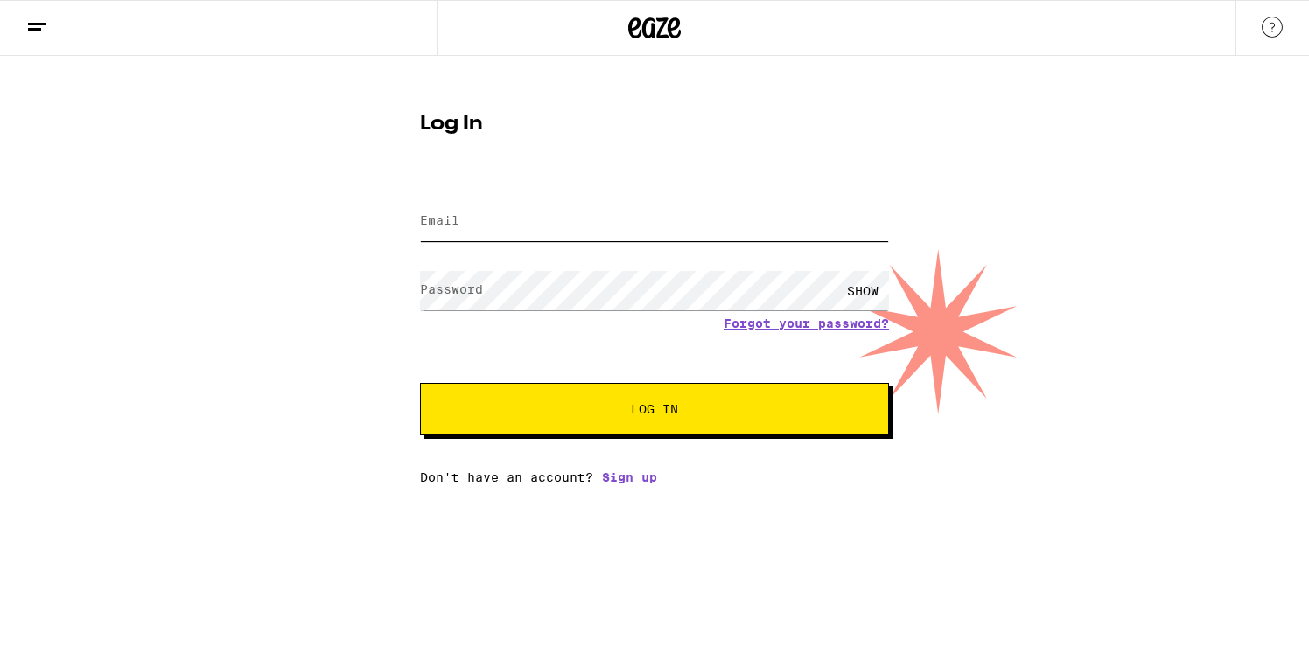
click at [478, 220] on input "Email" at bounding box center [654, 221] width 469 height 39
type input "[EMAIL_ADDRESS][DOMAIN_NAME]"
click at [471, 291] on label "Password" at bounding box center [451, 290] width 63 height 14
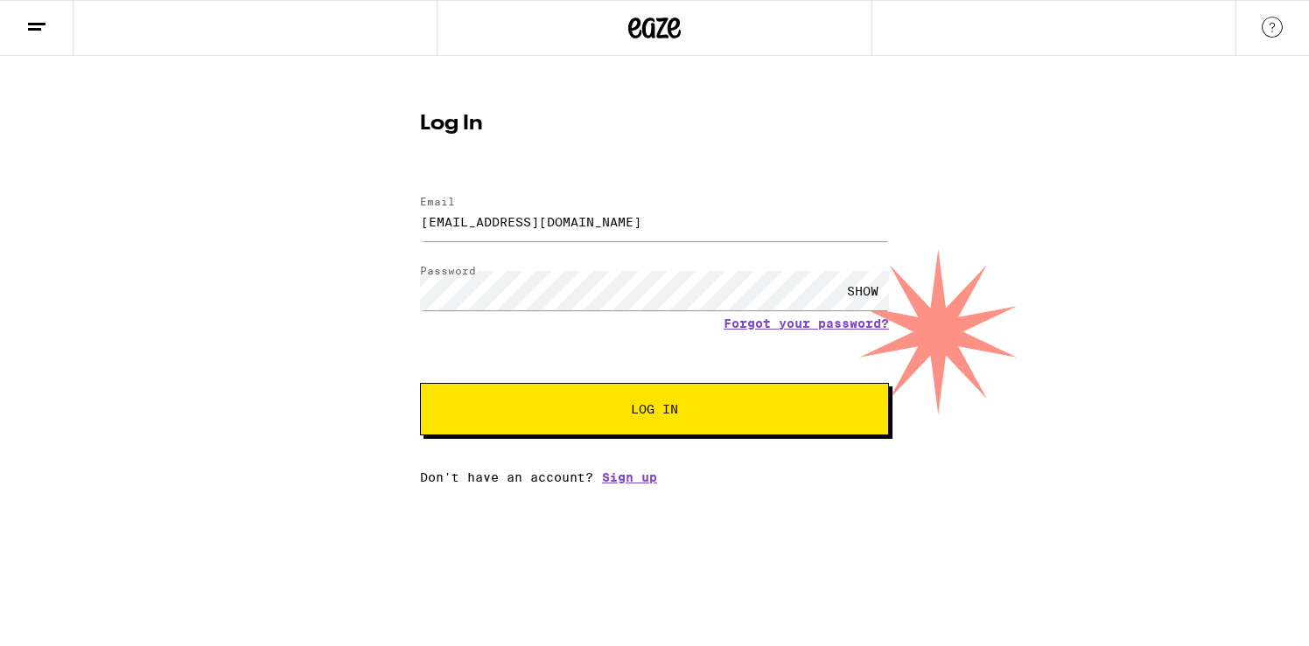
click at [607, 418] on button "Log In" at bounding box center [654, 409] width 469 height 52
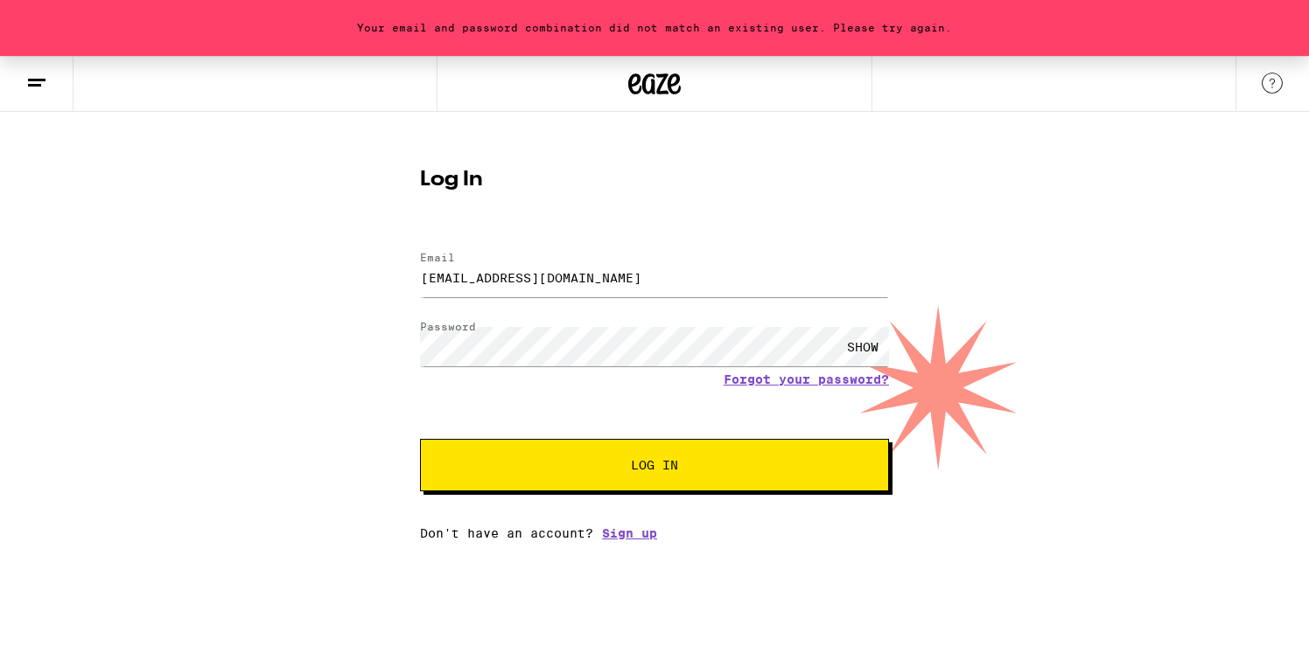
click at [585, 474] on button "Log In" at bounding box center [654, 465] width 469 height 52
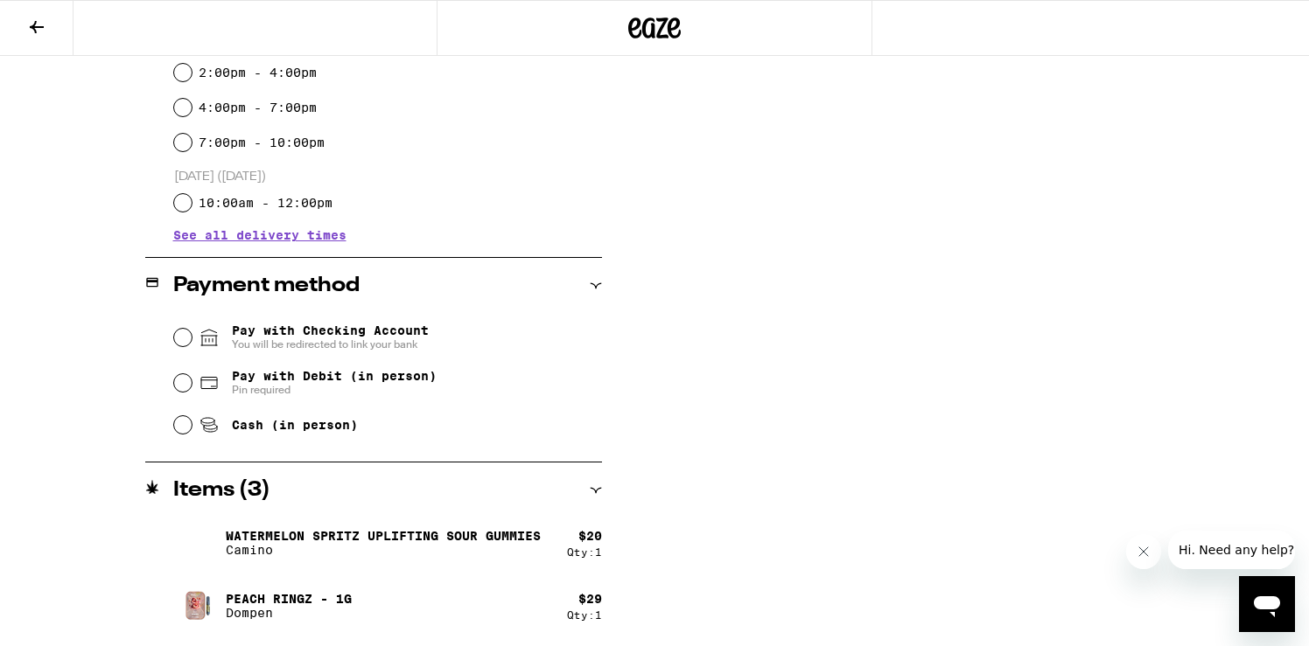
scroll to position [578, 0]
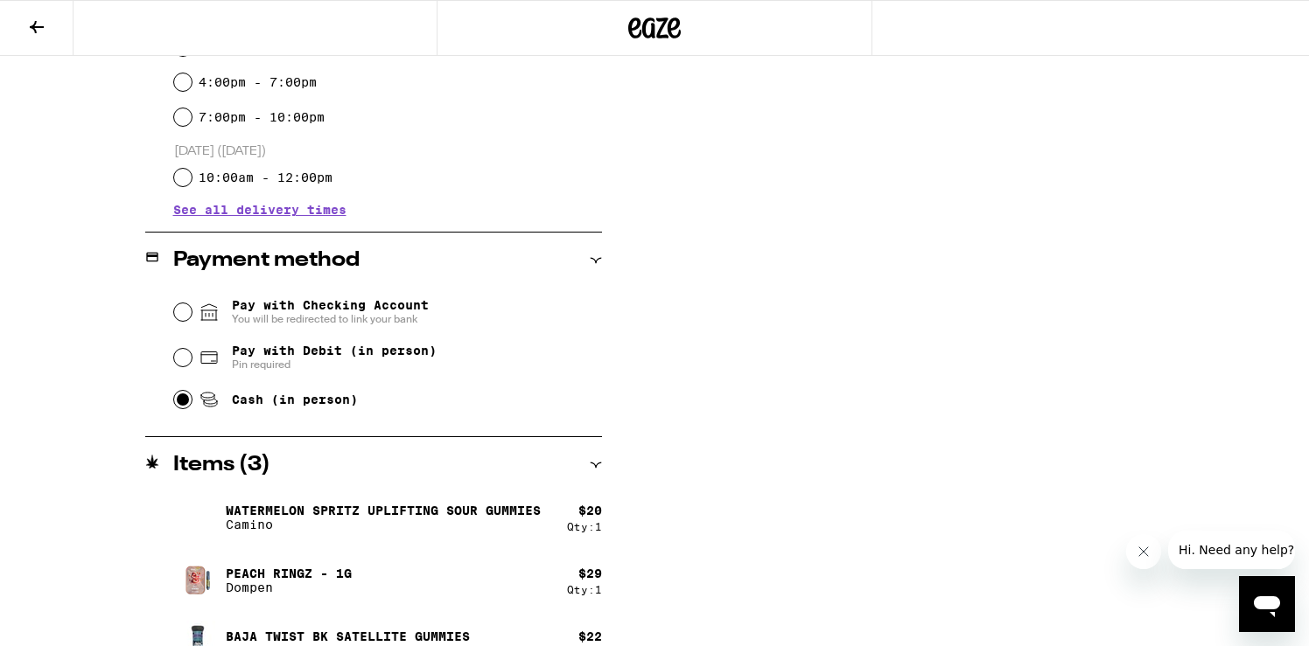
click at [182, 404] on input "Cash (in person)" at bounding box center [182, 399] width 17 height 17
radio input "true"
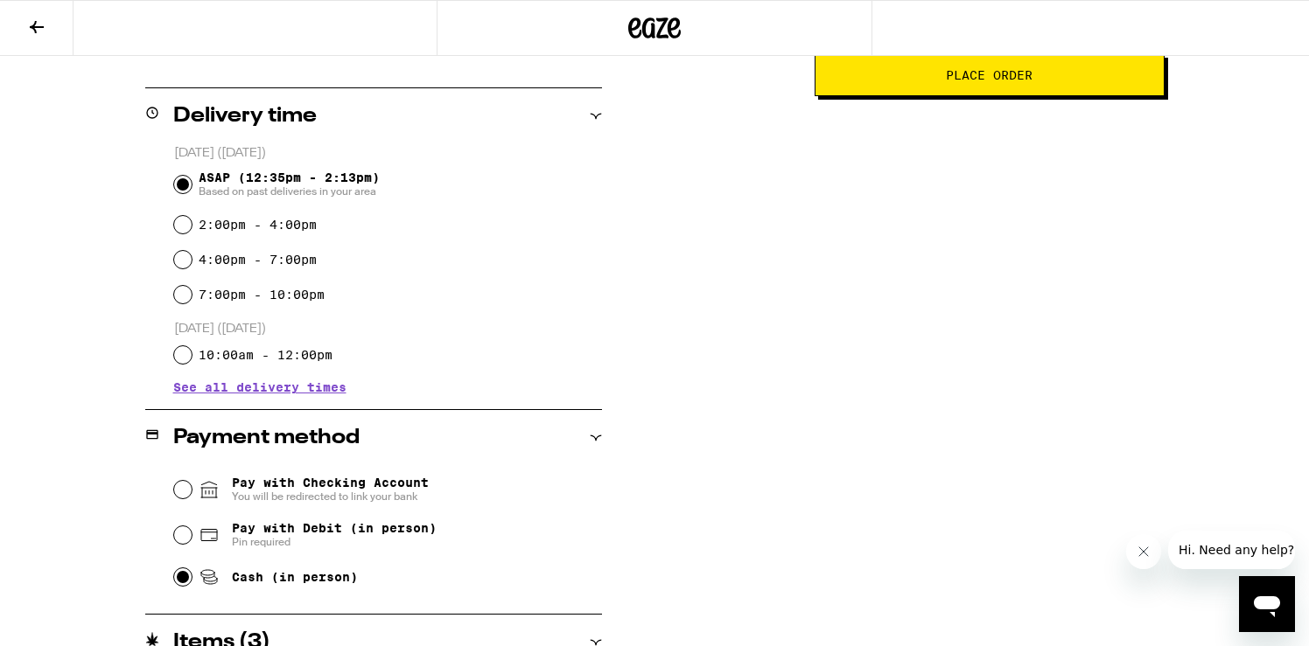
scroll to position [0, 0]
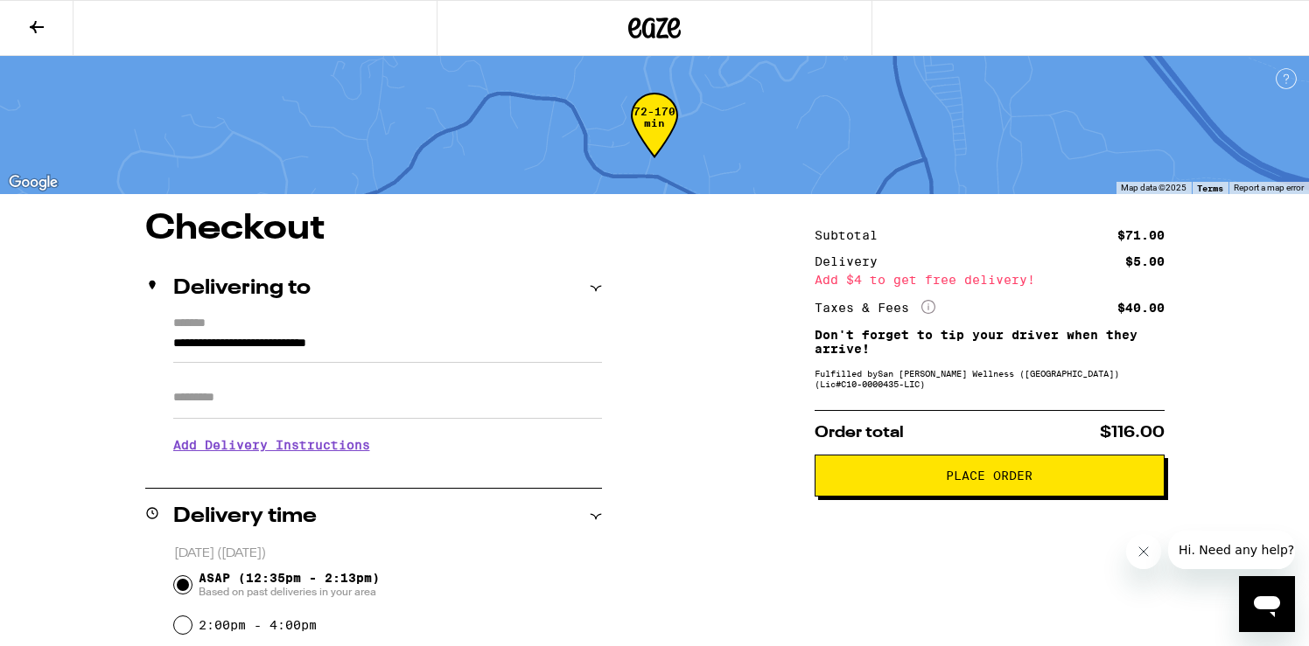
click at [38, 23] on icon at bounding box center [36, 27] width 21 height 21
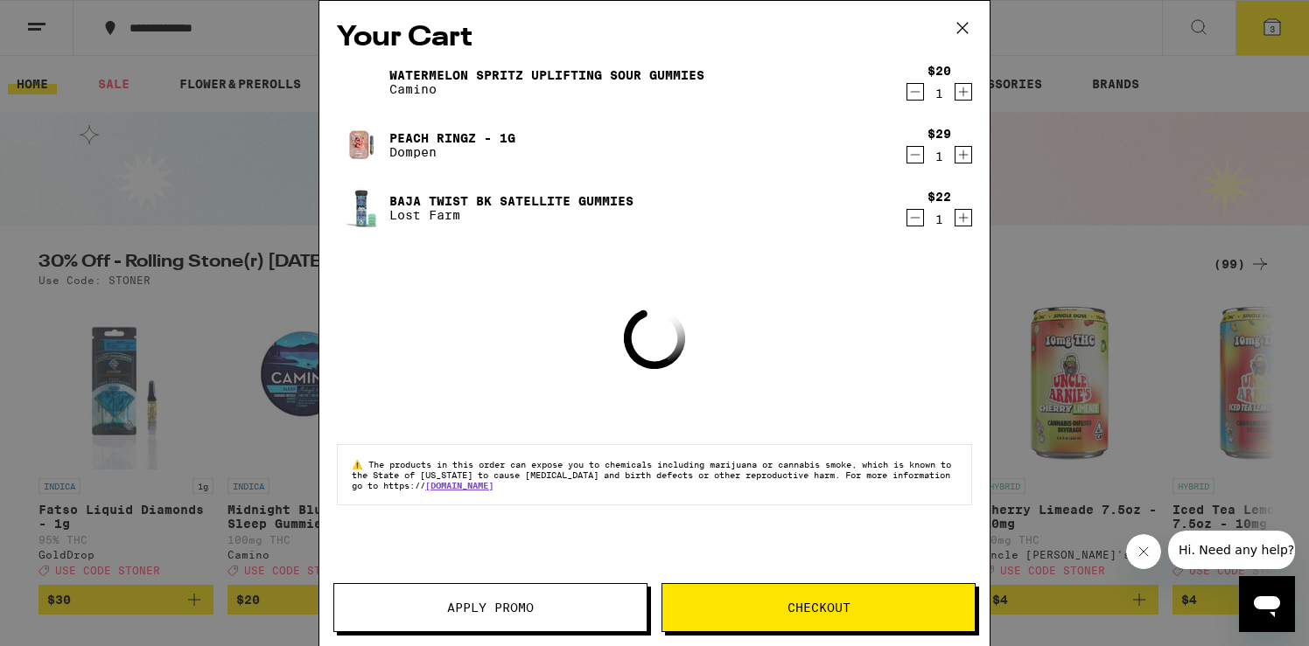
click at [968, 27] on icon at bounding box center [962, 28] width 26 height 26
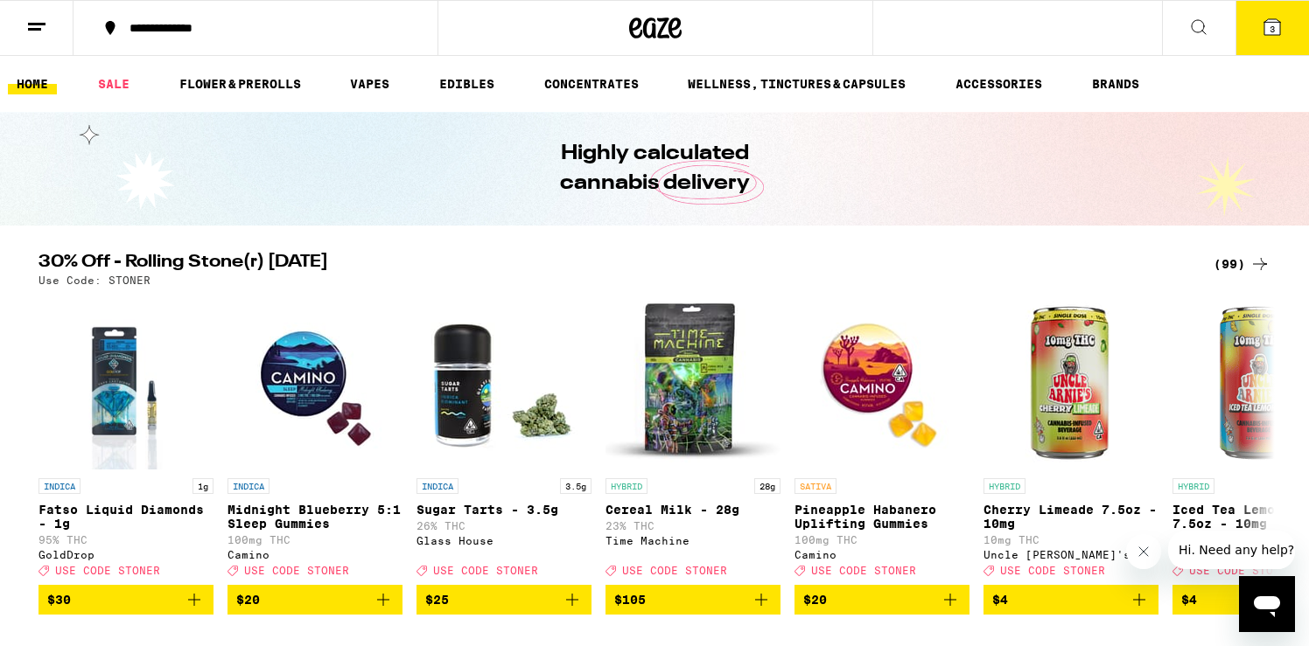
click at [1204, 35] on icon at bounding box center [1198, 27] width 21 height 21
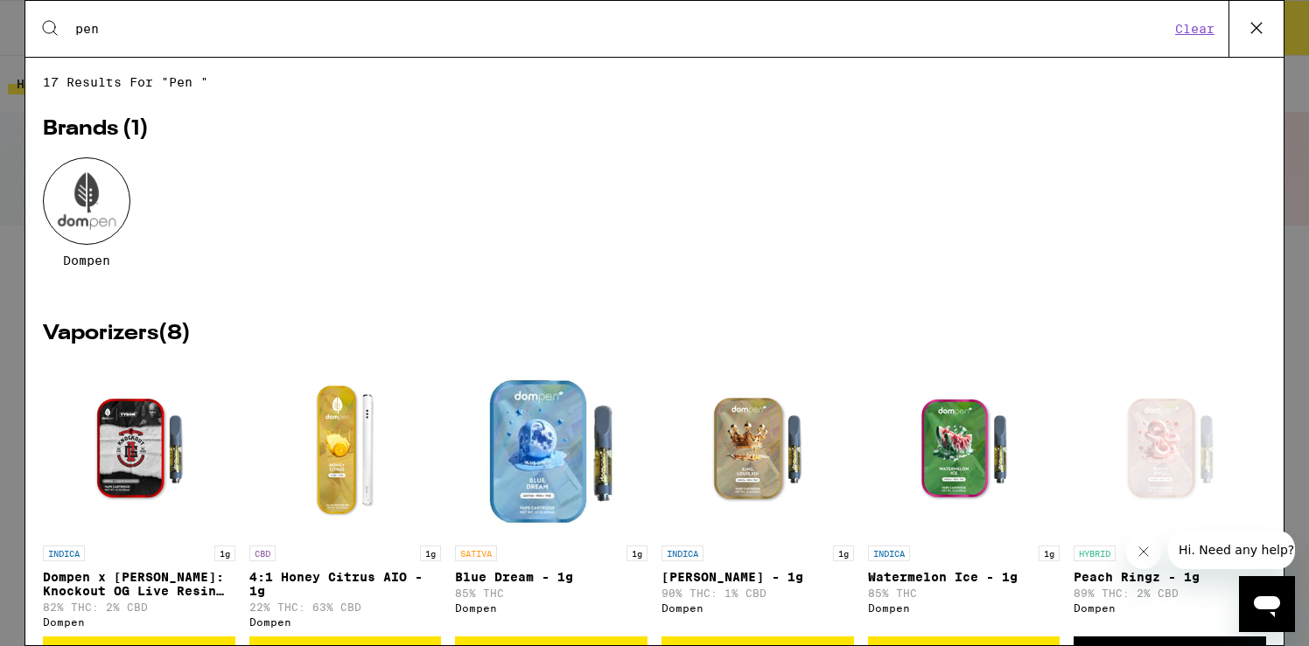
type input "pen"
click at [99, 237] on div at bounding box center [86, 200] width 87 height 87
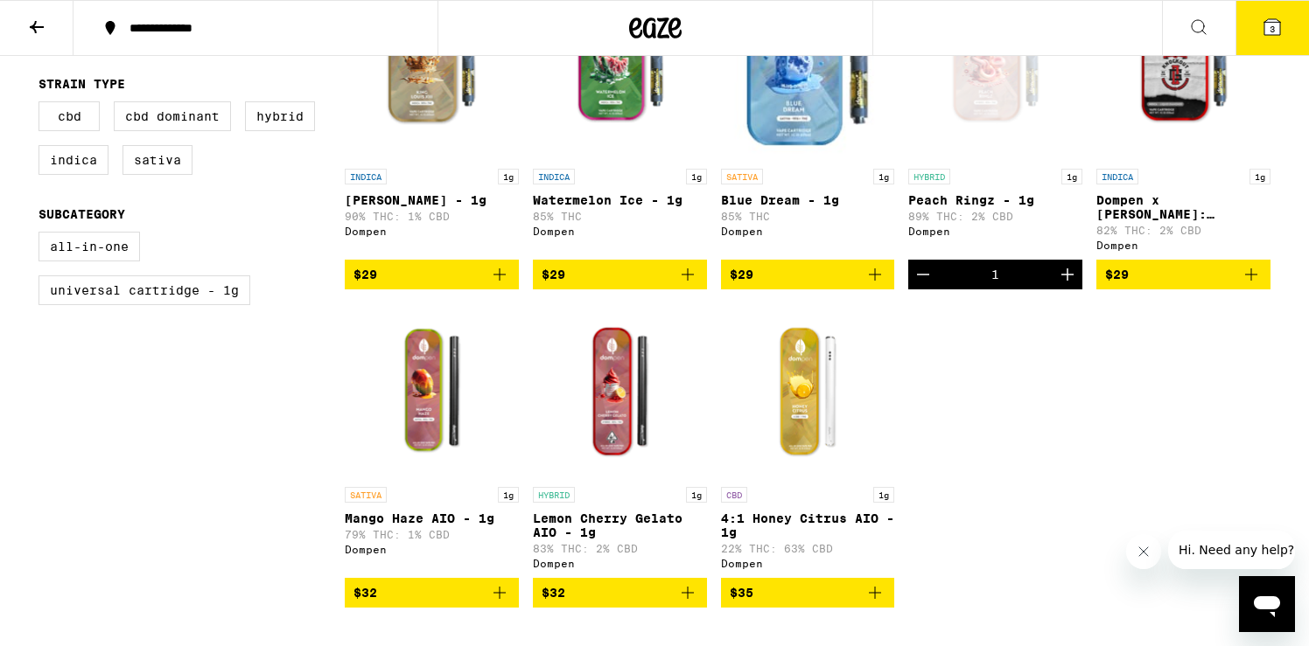
scroll to position [591, 0]
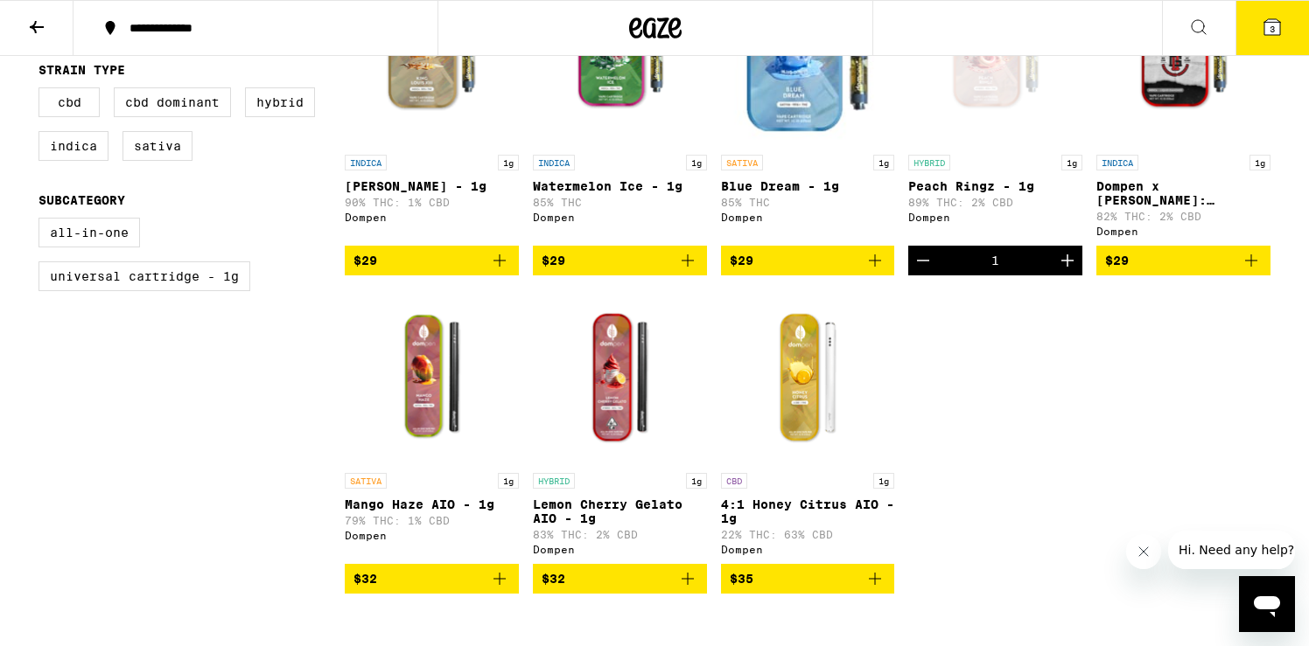
click at [625, 513] on p "Lemon Cherry Gelato AIO - 1g" at bounding box center [620, 512] width 174 height 28
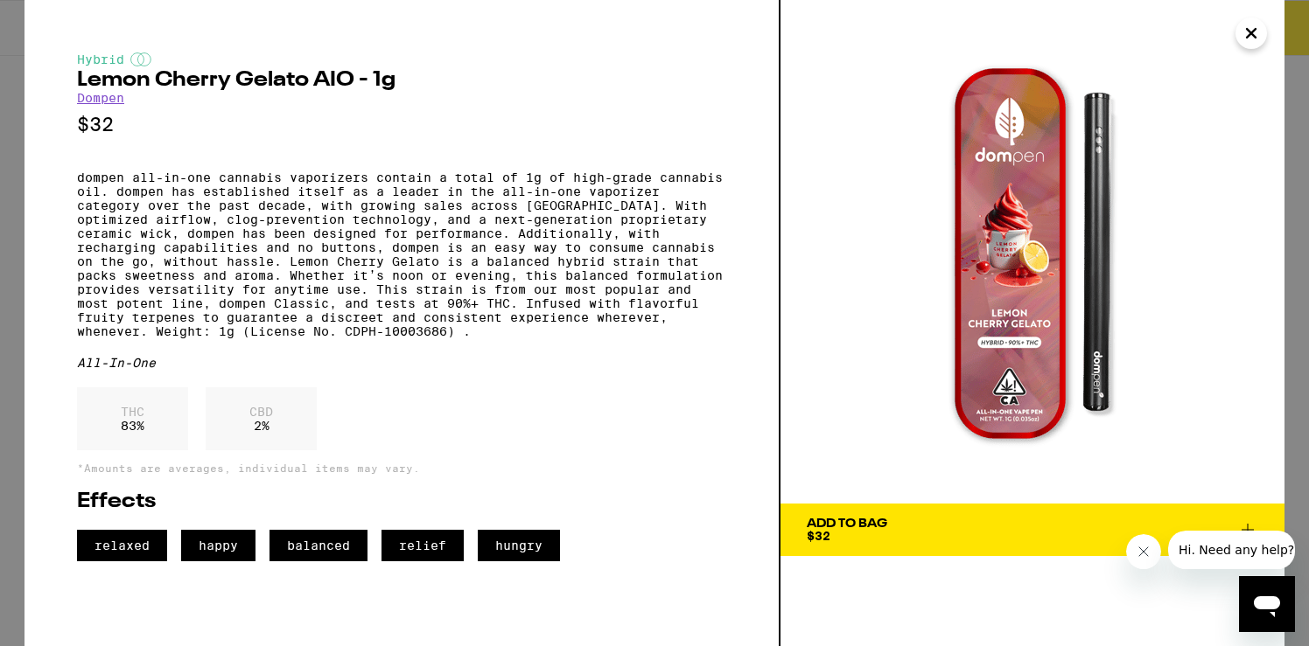
click at [1250, 522] on icon at bounding box center [1247, 530] width 21 height 21
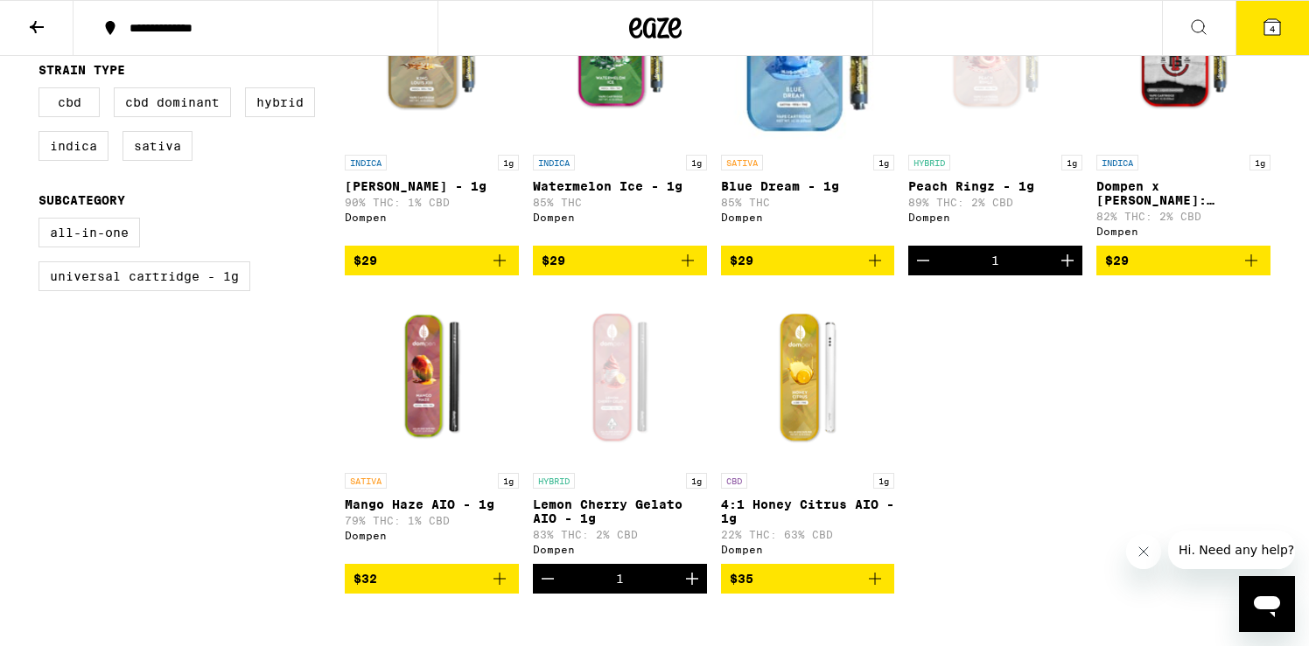
click at [1270, 17] on icon at bounding box center [1271, 27] width 21 height 21
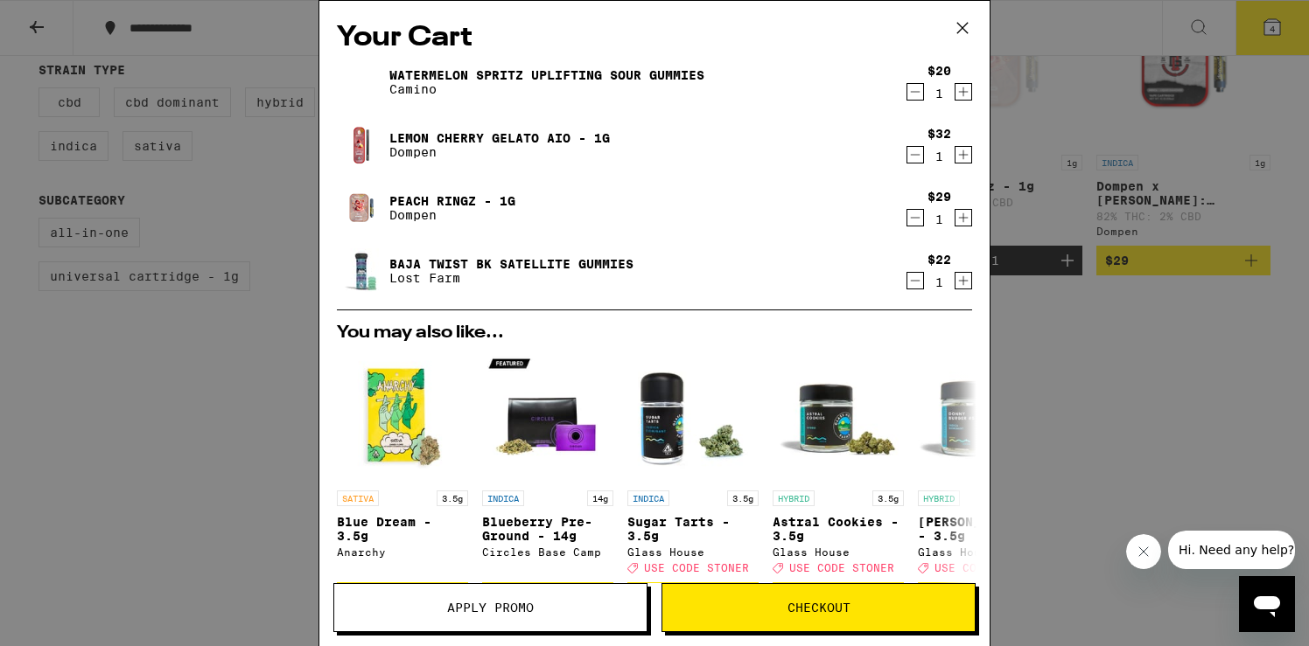
click at [913, 216] on icon "Decrement" at bounding box center [915, 217] width 16 height 21
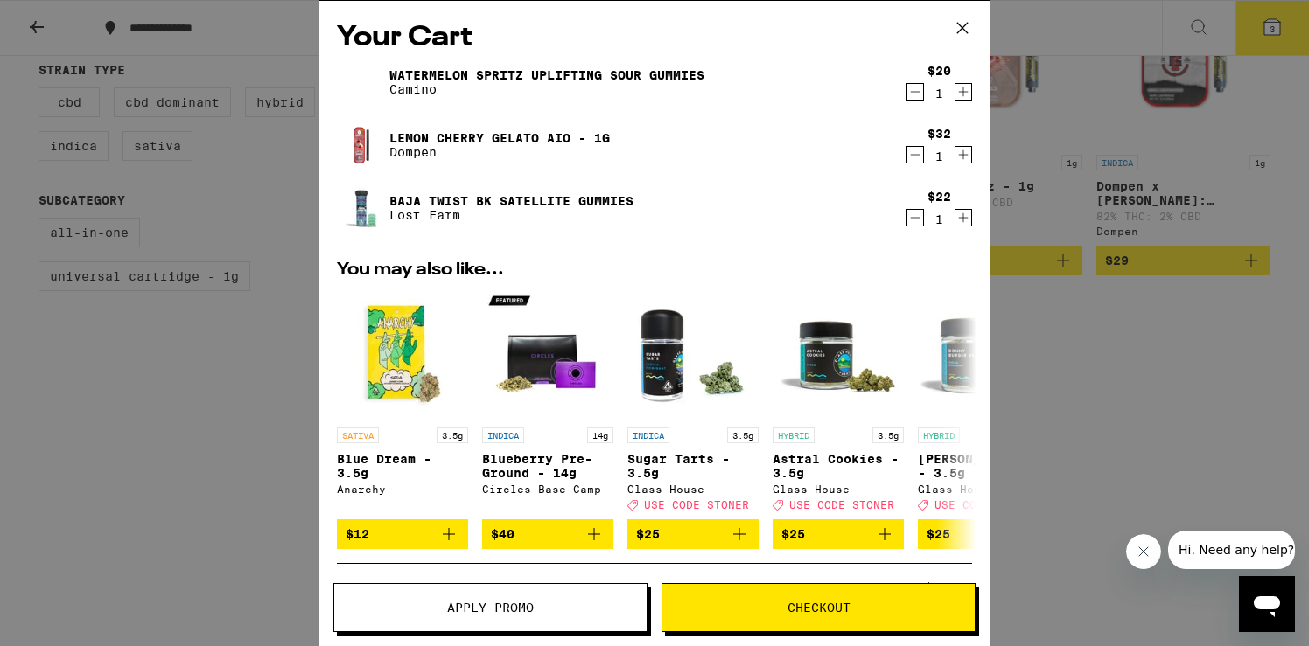
click at [827, 607] on span "Checkout" at bounding box center [818, 608] width 63 height 12
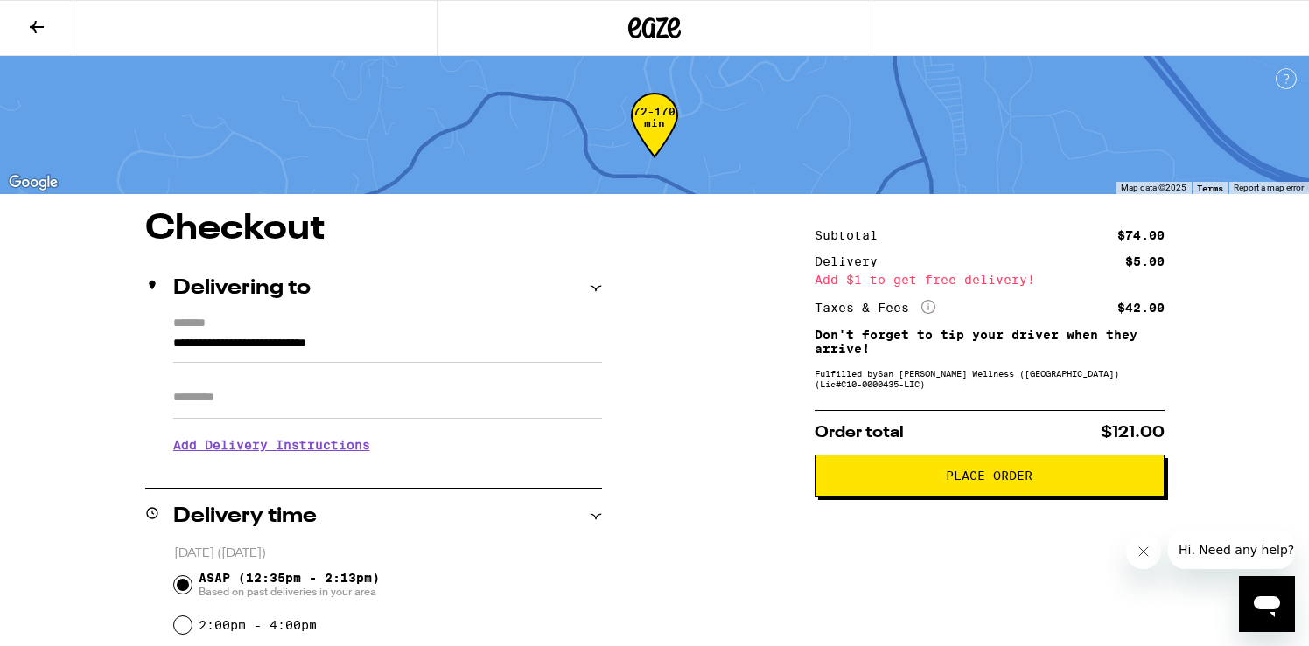
click at [915, 482] on span "Place Order" at bounding box center [989, 476] width 320 height 12
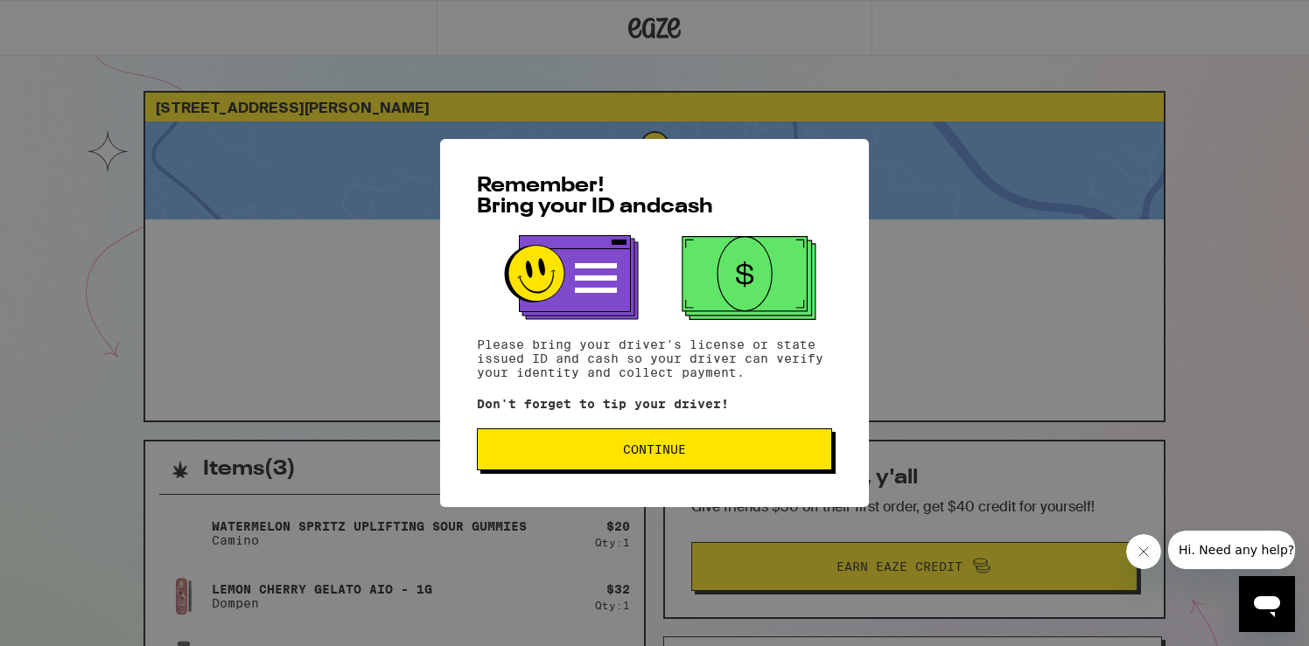
click at [709, 453] on span "Continue" at bounding box center [654, 449] width 325 height 12
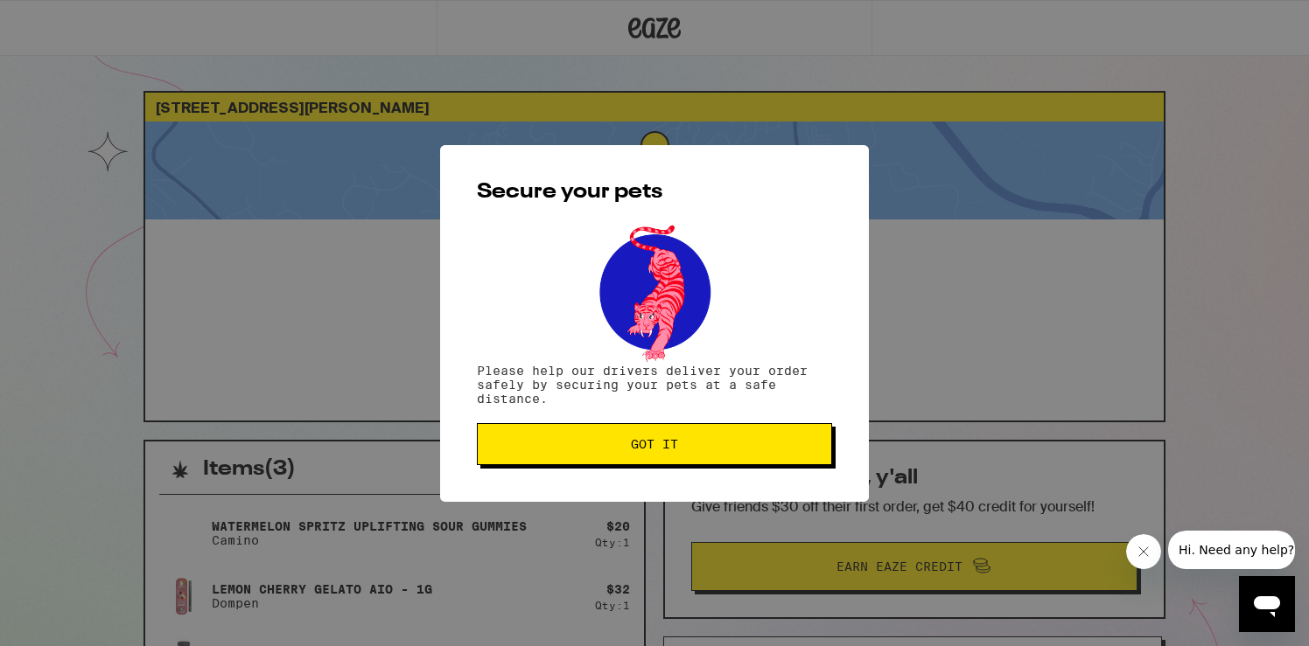
click at [709, 450] on span "Got it" at bounding box center [654, 444] width 325 height 12
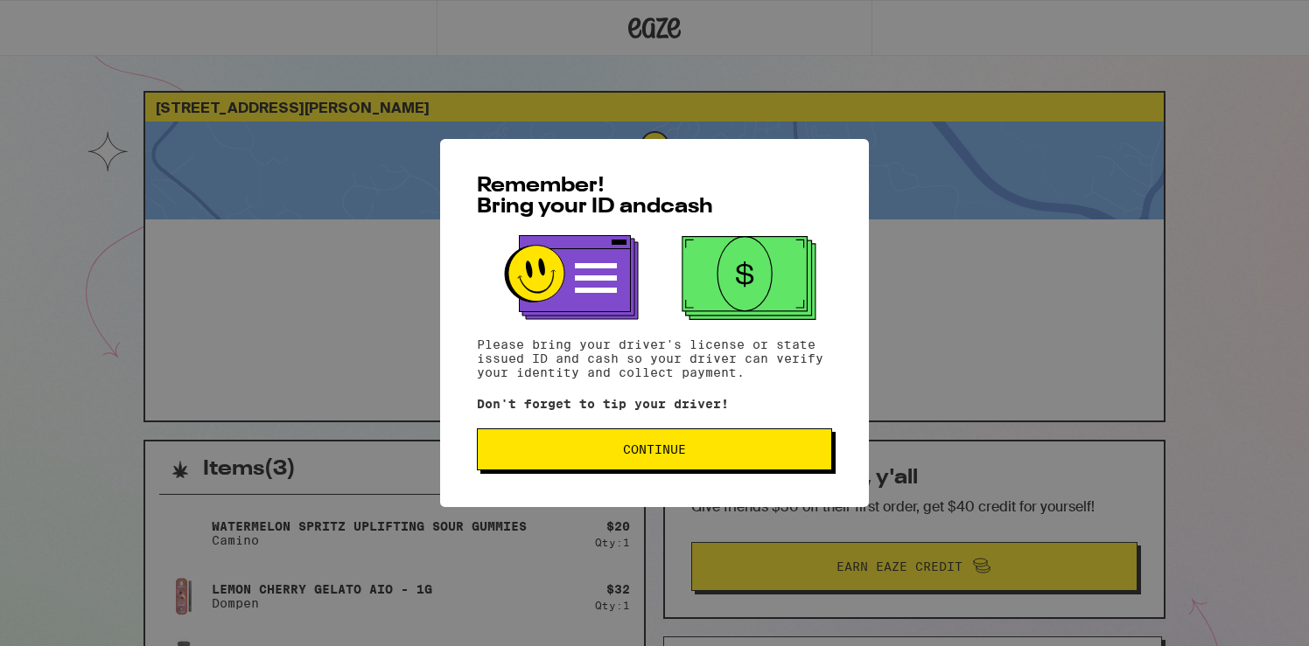
click at [649, 455] on span "Continue" at bounding box center [654, 449] width 63 height 12
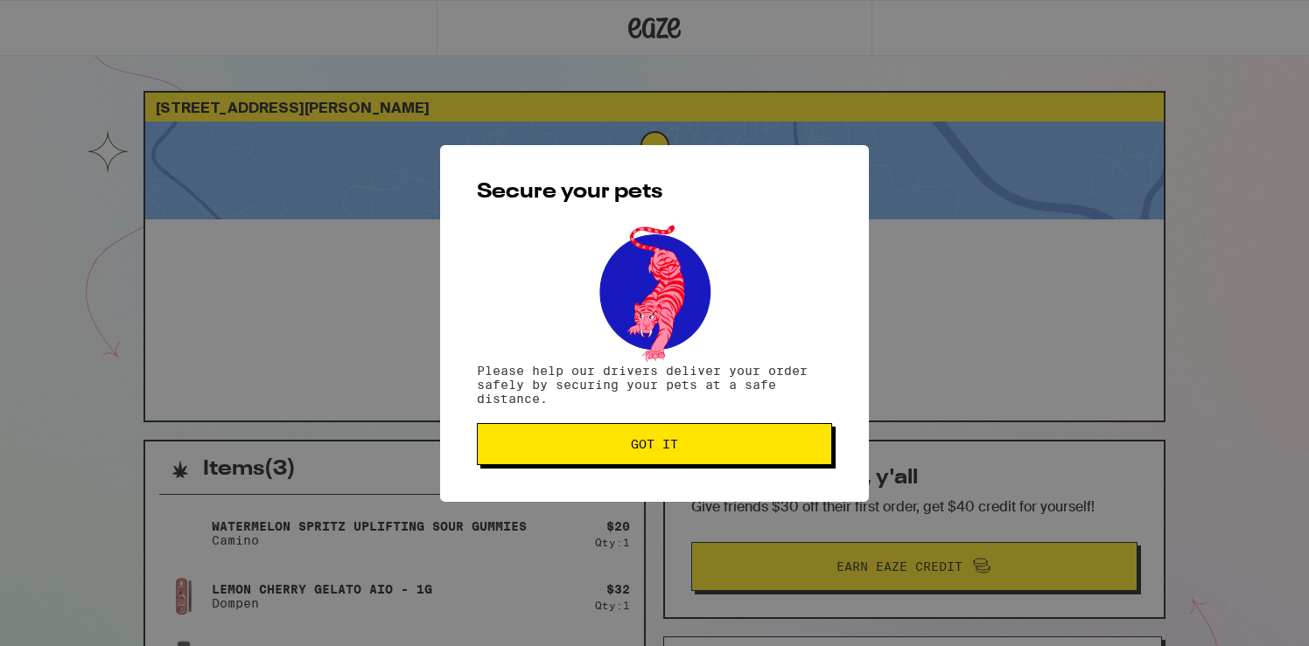
click at [687, 437] on button "Got it" at bounding box center [654, 444] width 355 height 42
